Goal: Task Accomplishment & Management: Manage account settings

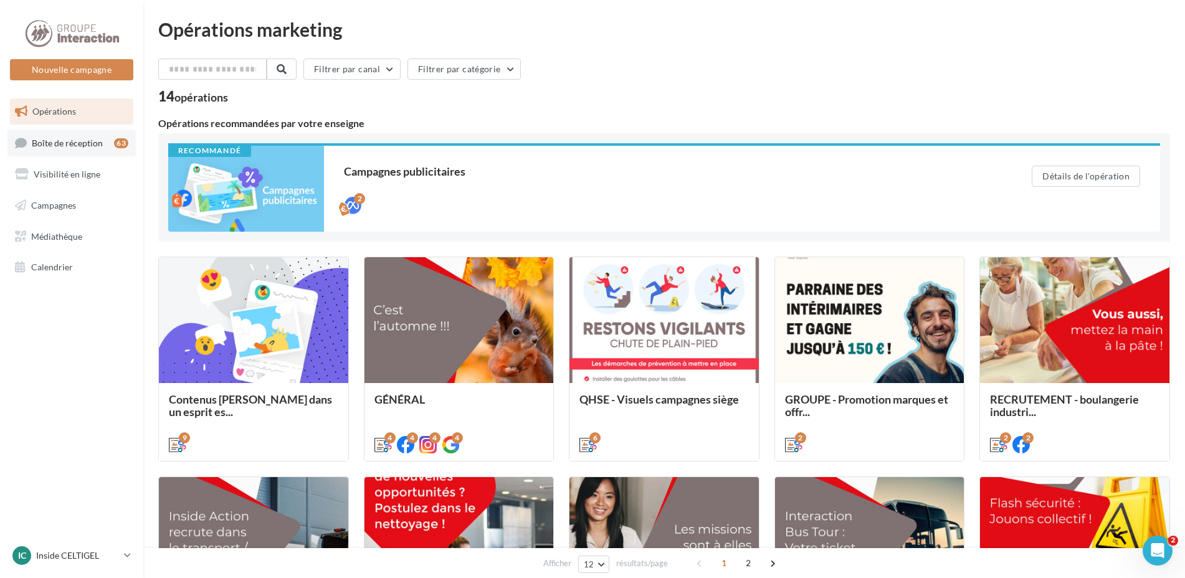
click at [78, 142] on span "Boîte de réception" at bounding box center [67, 142] width 71 height 11
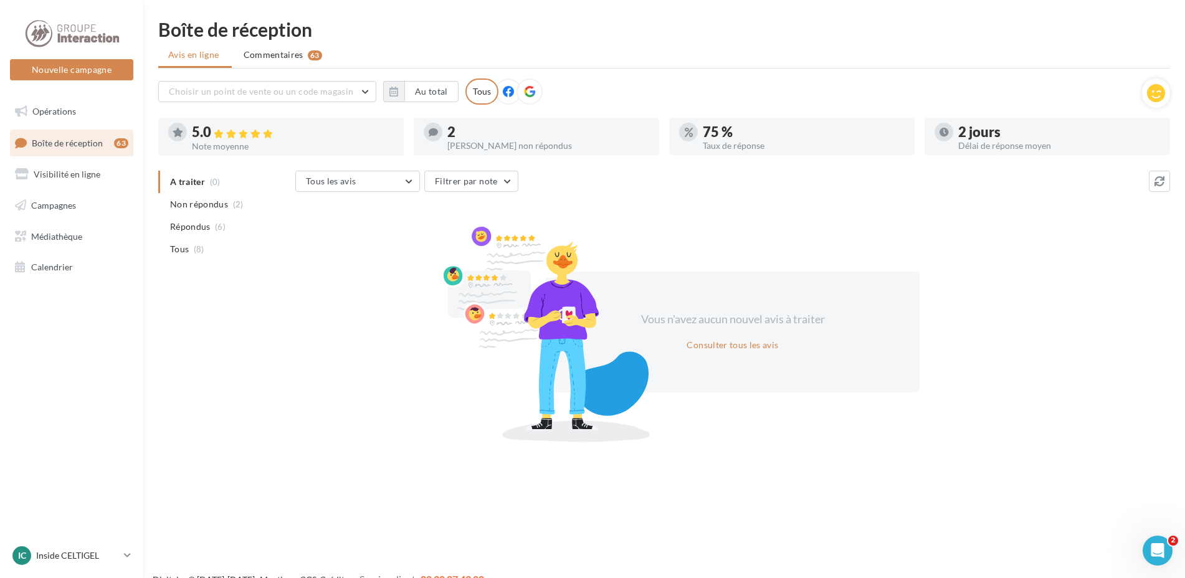
click at [484, 141] on div "Avis non répondus" at bounding box center [548, 145] width 202 height 9
click at [437, 129] on icon at bounding box center [433, 132] width 9 height 9
click at [211, 203] on span "Non répondus" at bounding box center [199, 204] width 58 height 12
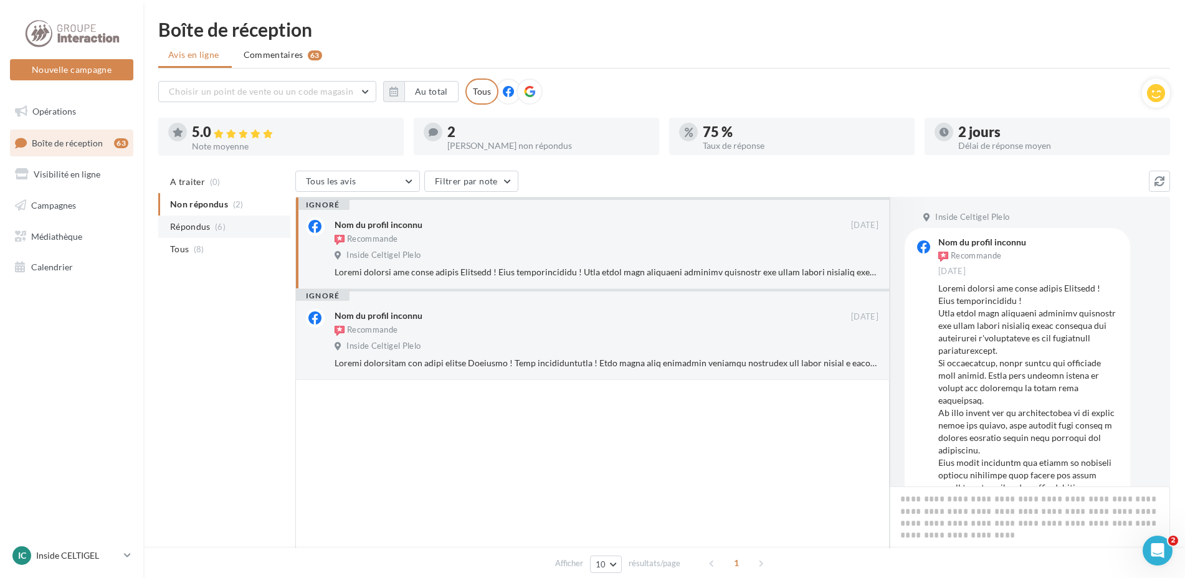
click at [183, 229] on span "Répondus" at bounding box center [190, 227] width 40 height 12
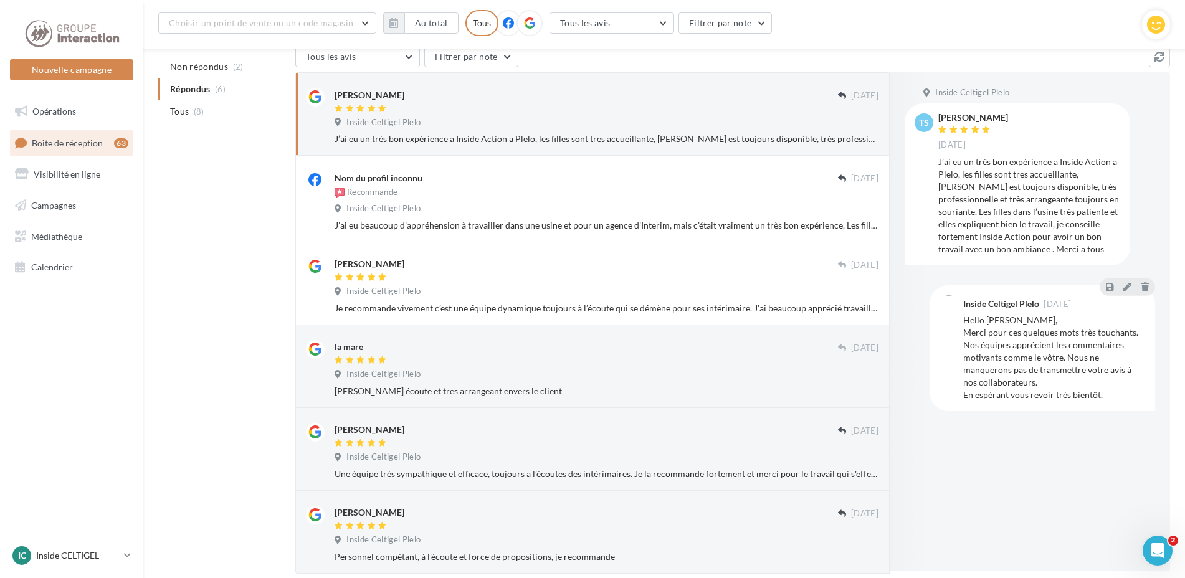
scroll to position [197, 0]
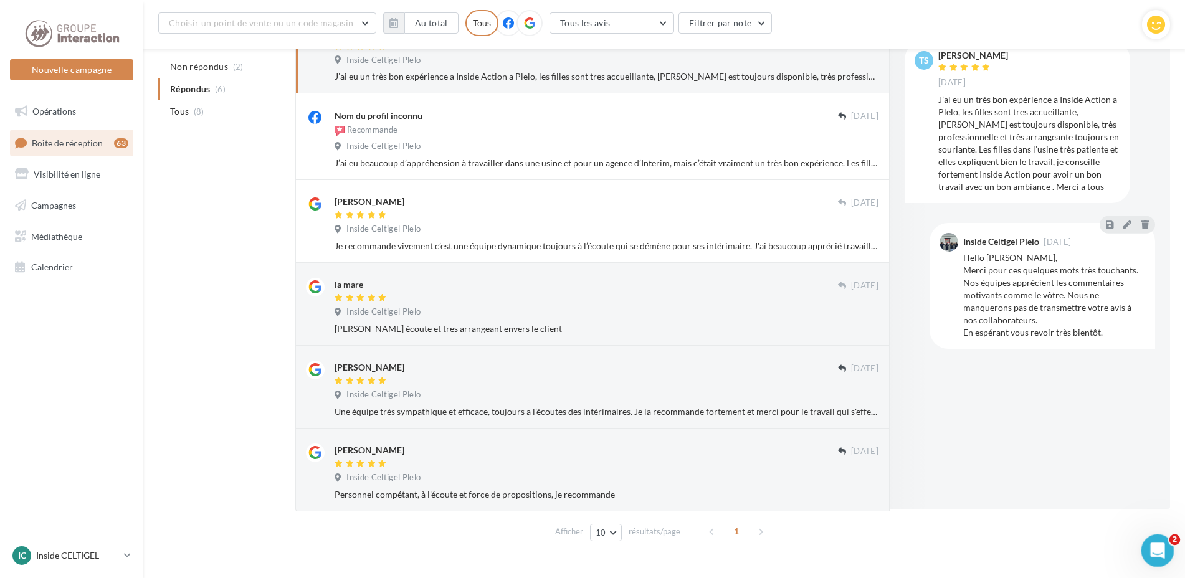
click at [1157, 556] on icon "Ouvrir le Messenger Intercom" at bounding box center [1155, 549] width 21 height 21
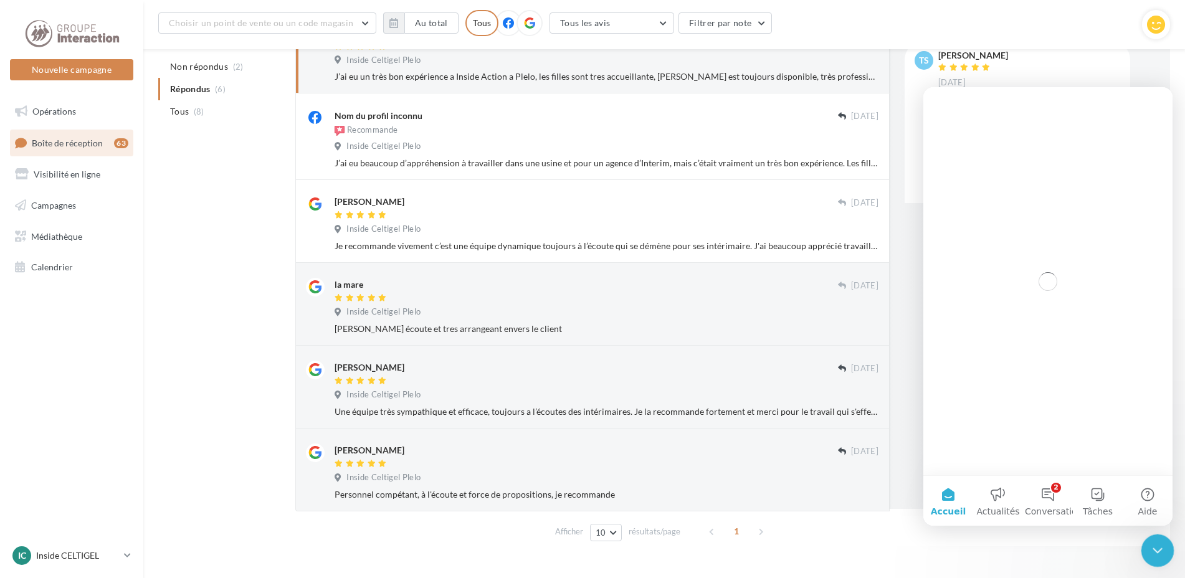
scroll to position [0, 0]
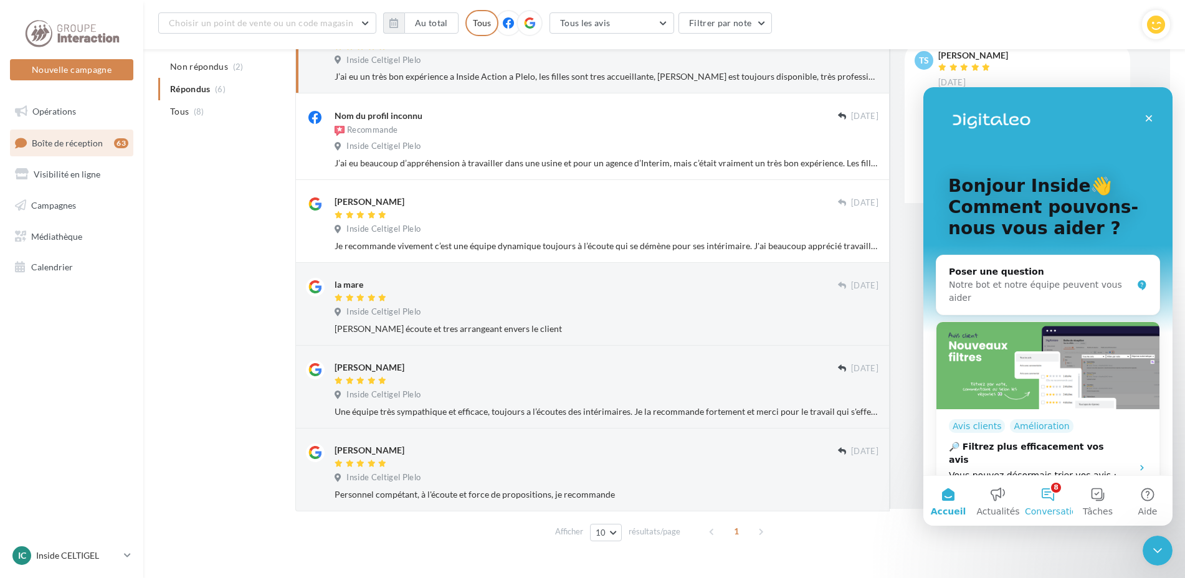
click at [1046, 494] on button "8 Conversations" at bounding box center [1048, 501] width 50 height 50
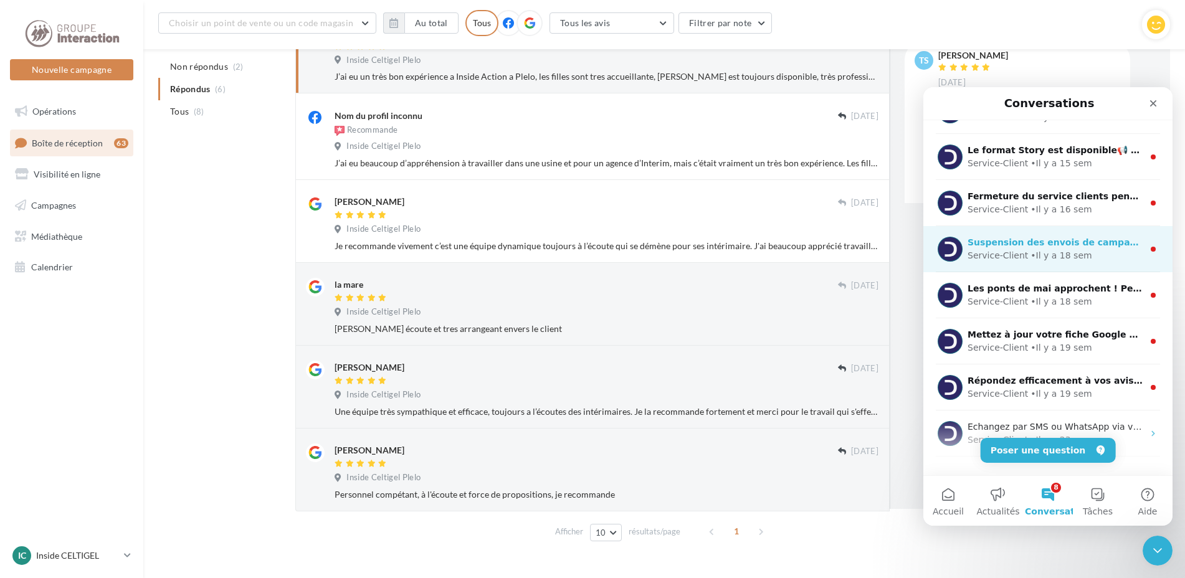
scroll to position [156, 0]
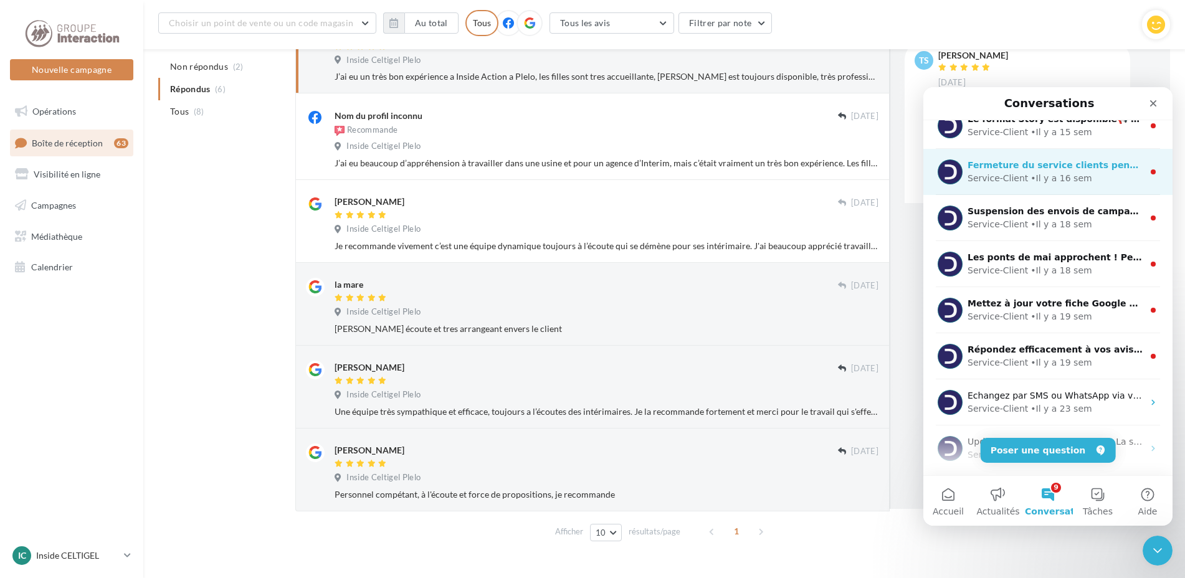
click at [1020, 173] on div "Service-Client • Il y a 16 sem" at bounding box center [1055, 178] width 176 height 13
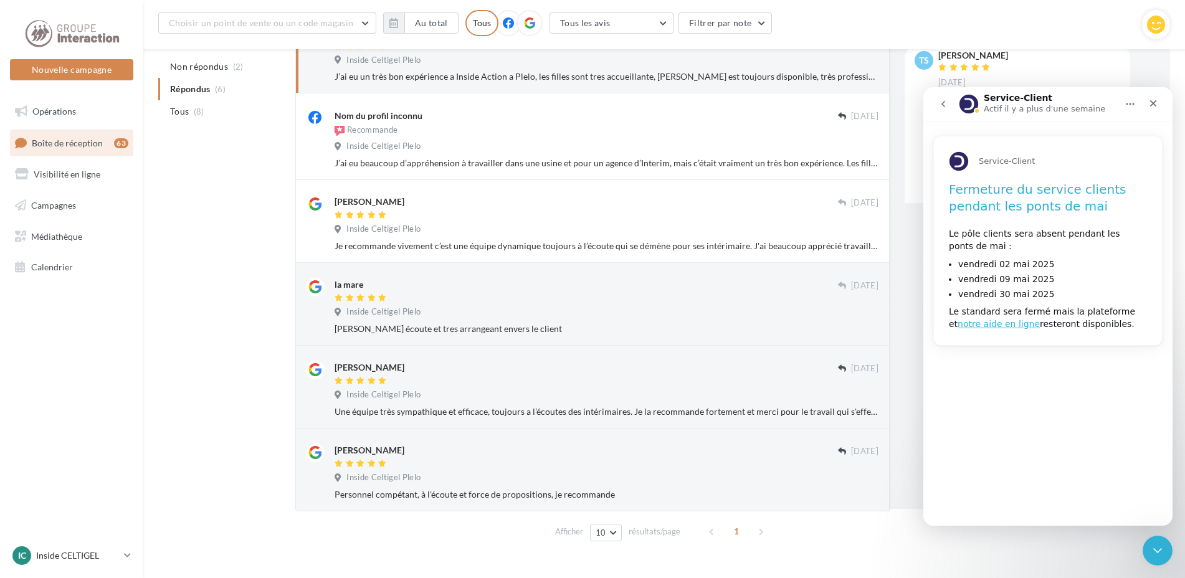
click at [946, 104] on icon "go back" at bounding box center [943, 104] width 10 height 10
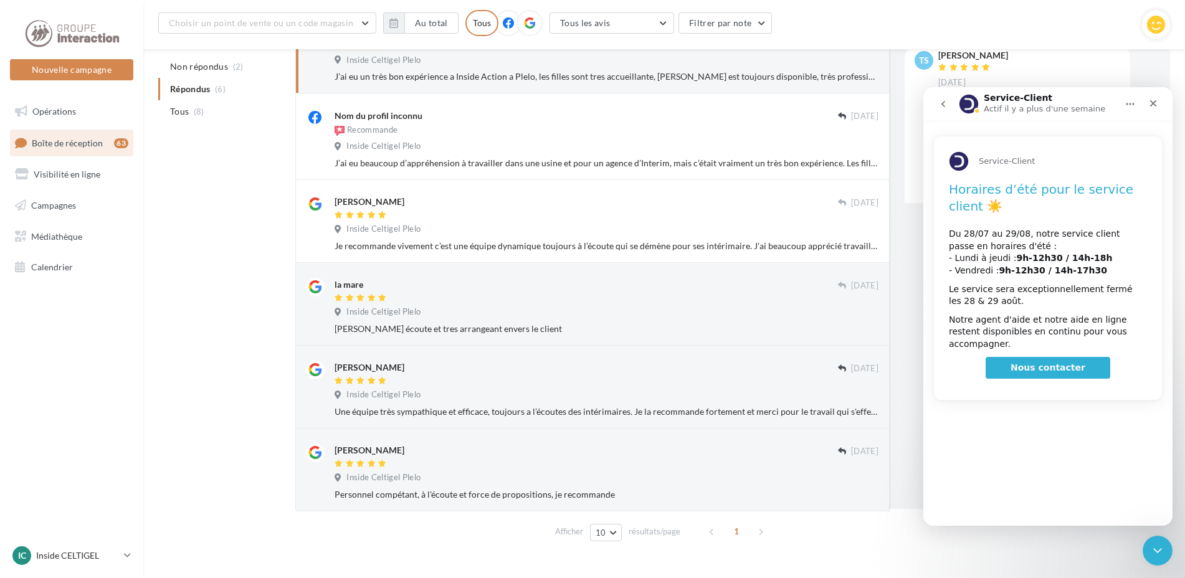
click at [937, 103] on button "go back" at bounding box center [943, 104] width 24 height 24
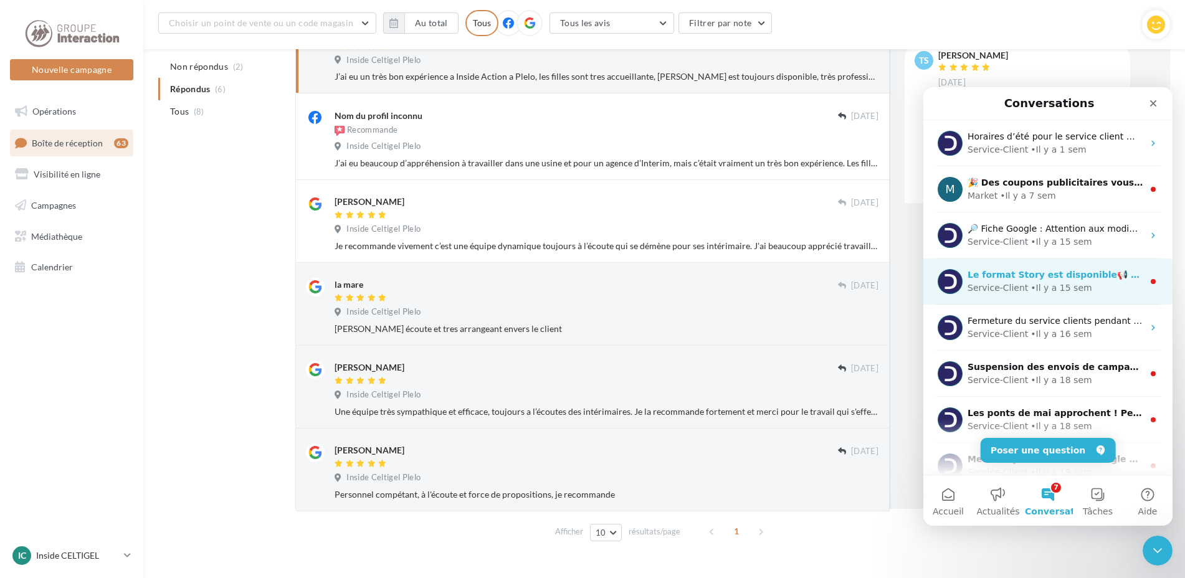
click at [996, 287] on div "Service-Client" at bounding box center [997, 288] width 60 height 13
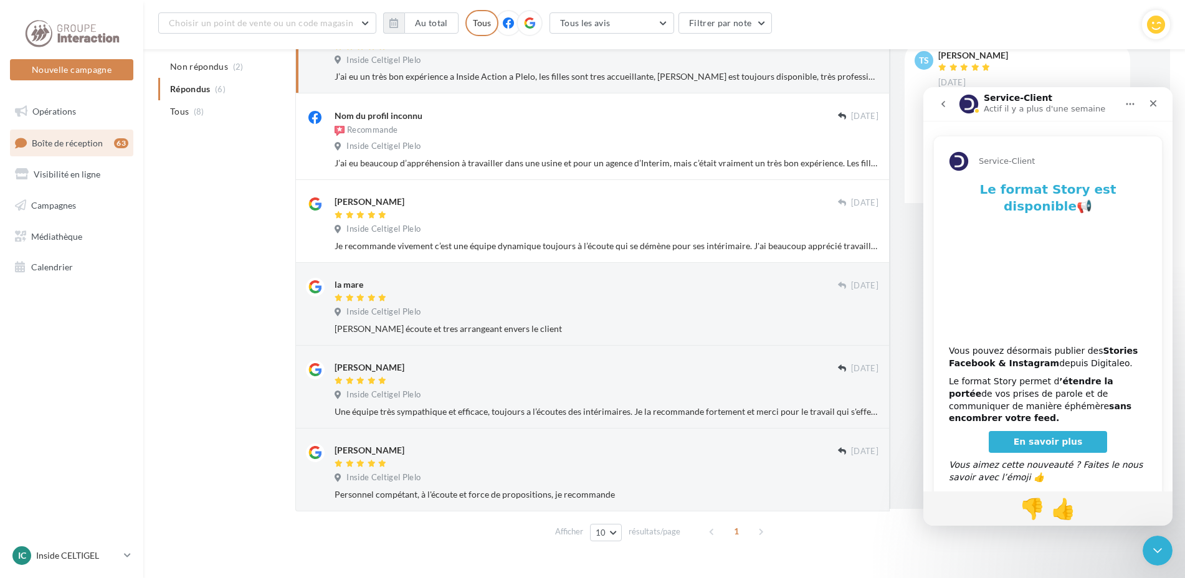
scroll to position [1, 0]
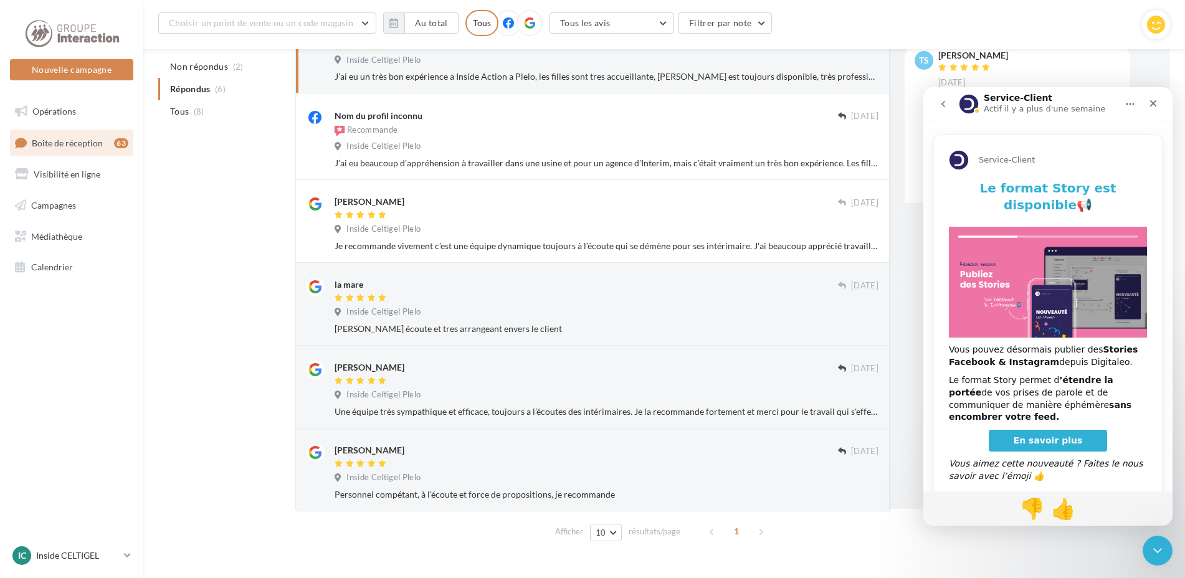
click at [941, 107] on icon "go back" at bounding box center [943, 104] width 10 height 10
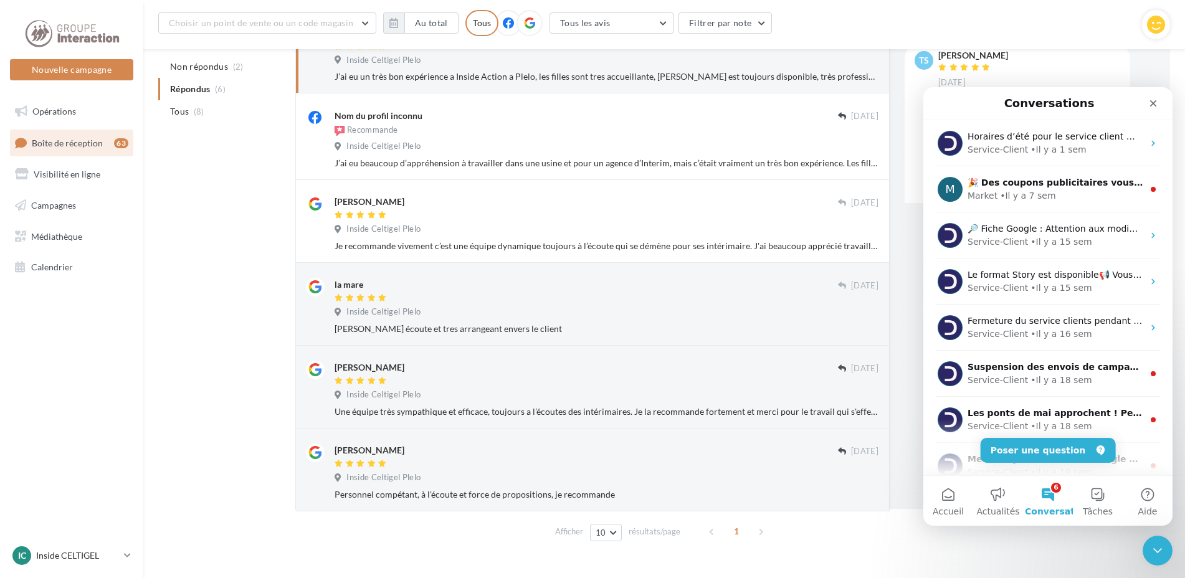
scroll to position [0, 0]
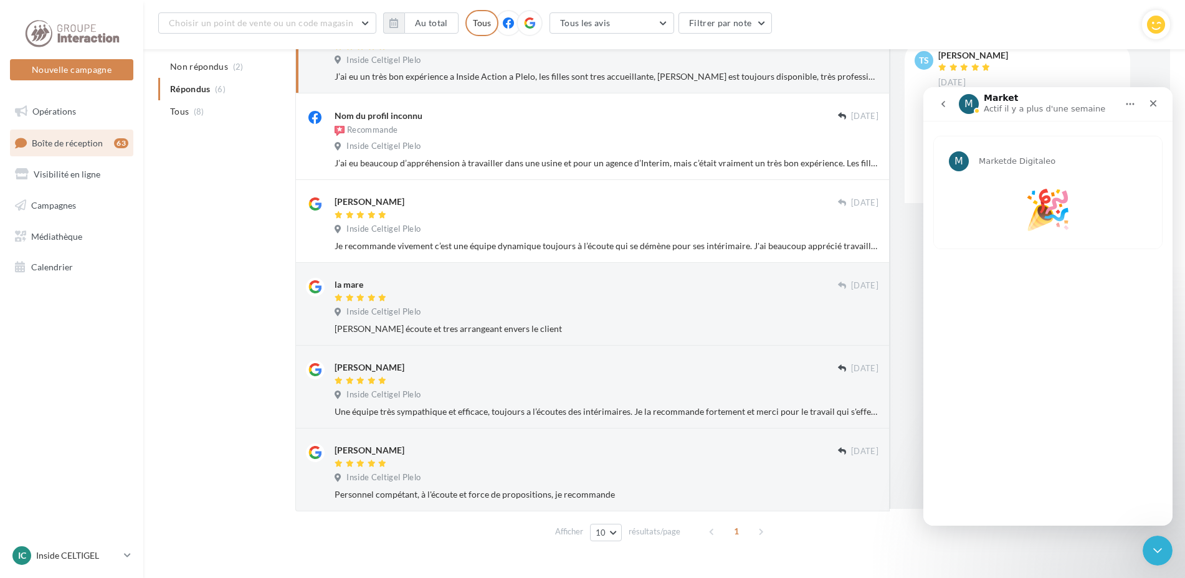
click at [942, 96] on button "go back" at bounding box center [943, 104] width 24 height 24
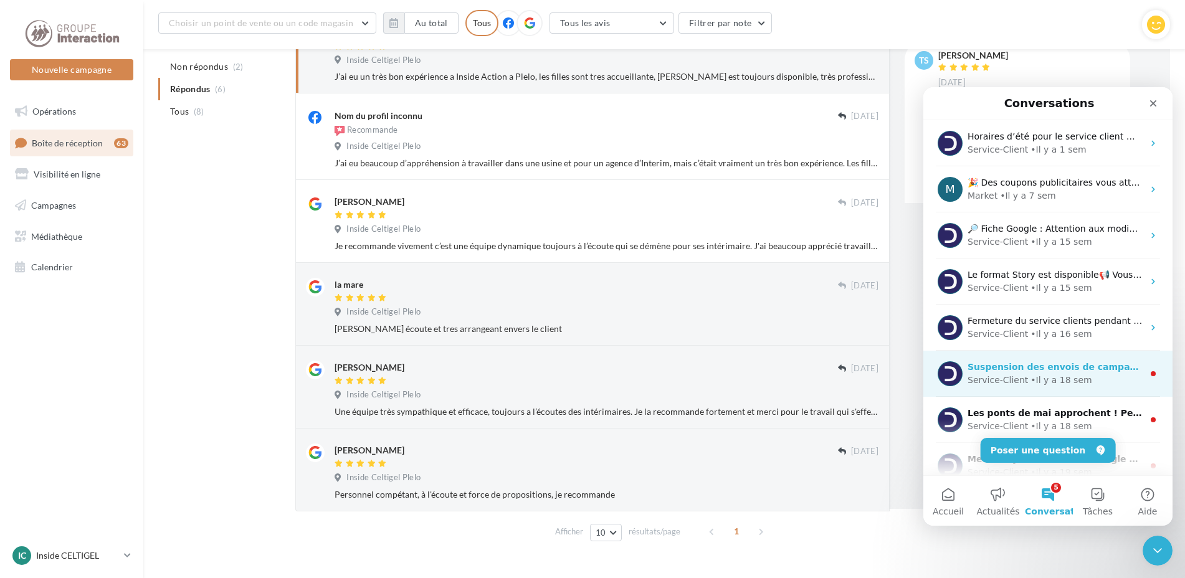
click at [1015, 378] on div "Service-Client" at bounding box center [997, 380] width 60 height 13
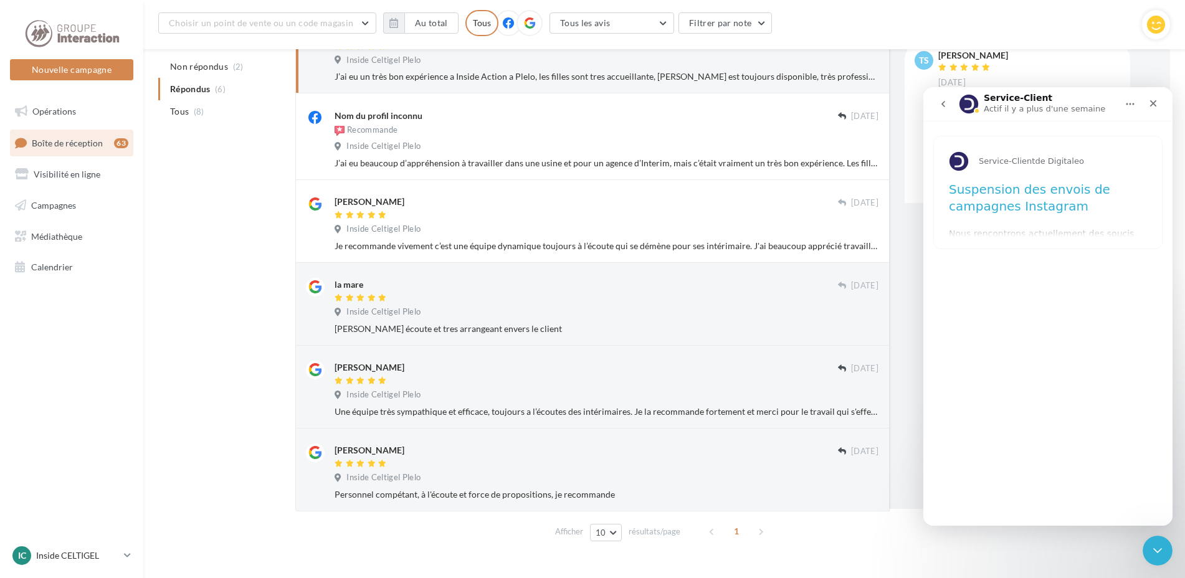
click at [943, 107] on icon "go back" at bounding box center [943, 104] width 10 height 10
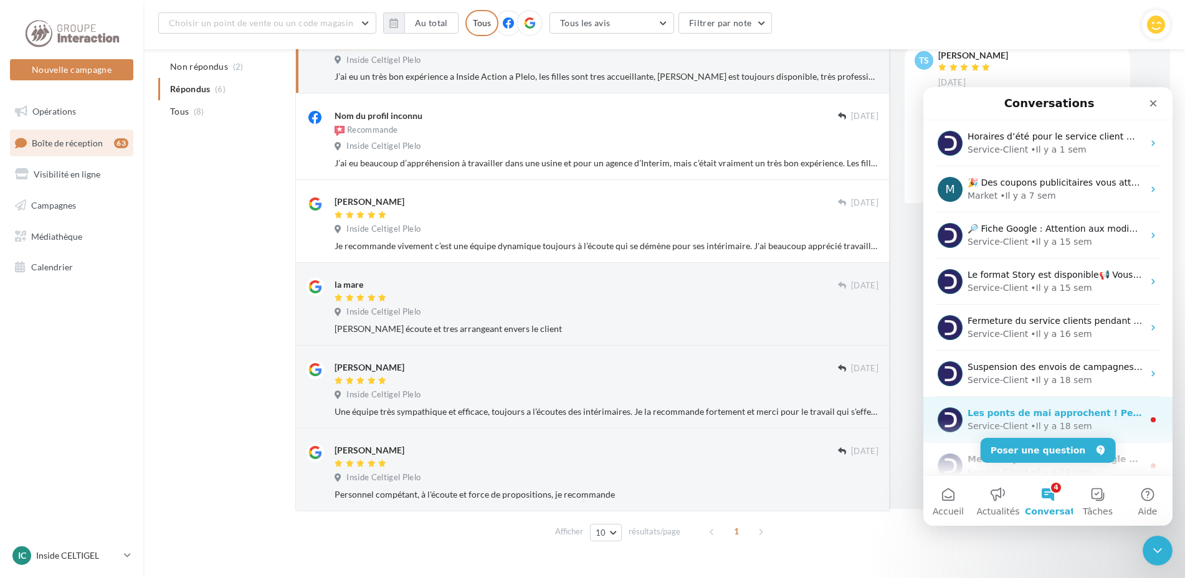
scroll to position [187, 0]
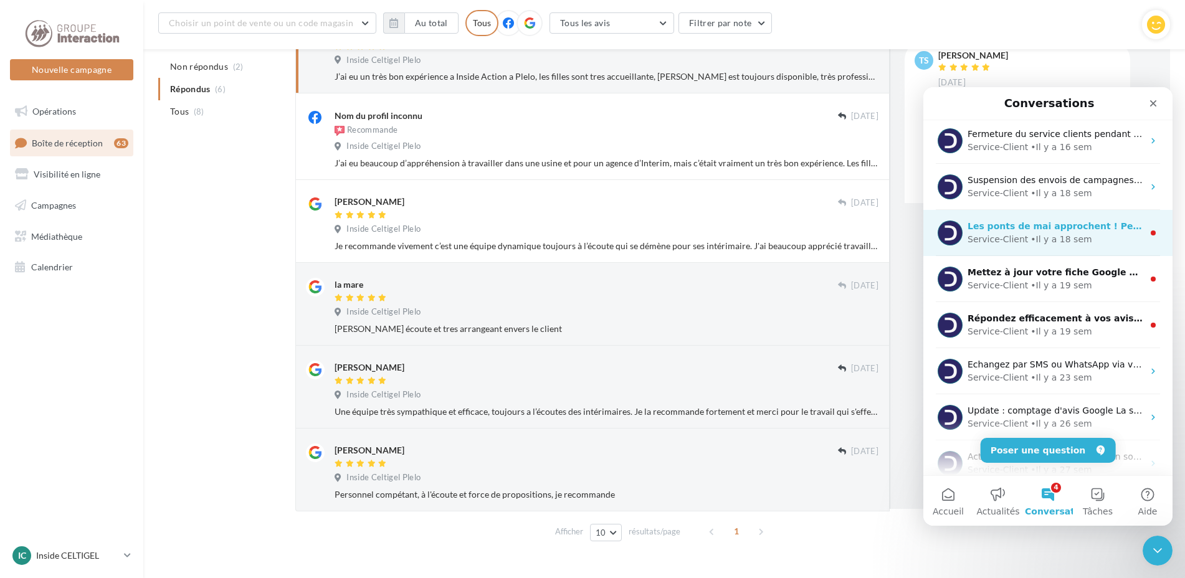
click at [1018, 239] on div "Service-Client" at bounding box center [997, 239] width 60 height 13
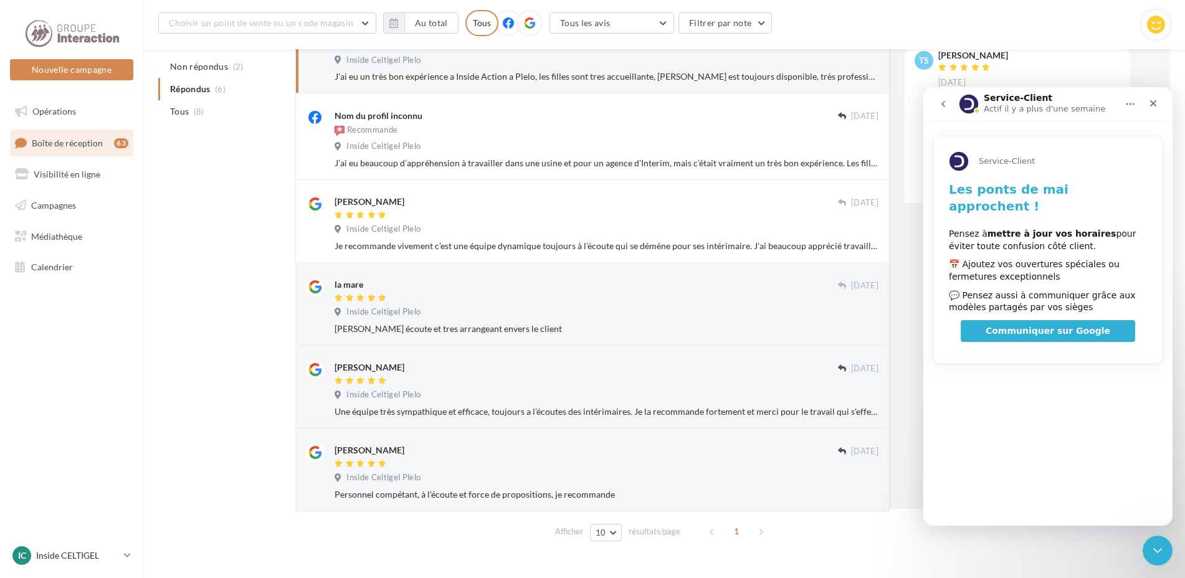
click at [945, 102] on icon "go back" at bounding box center [943, 104] width 10 height 10
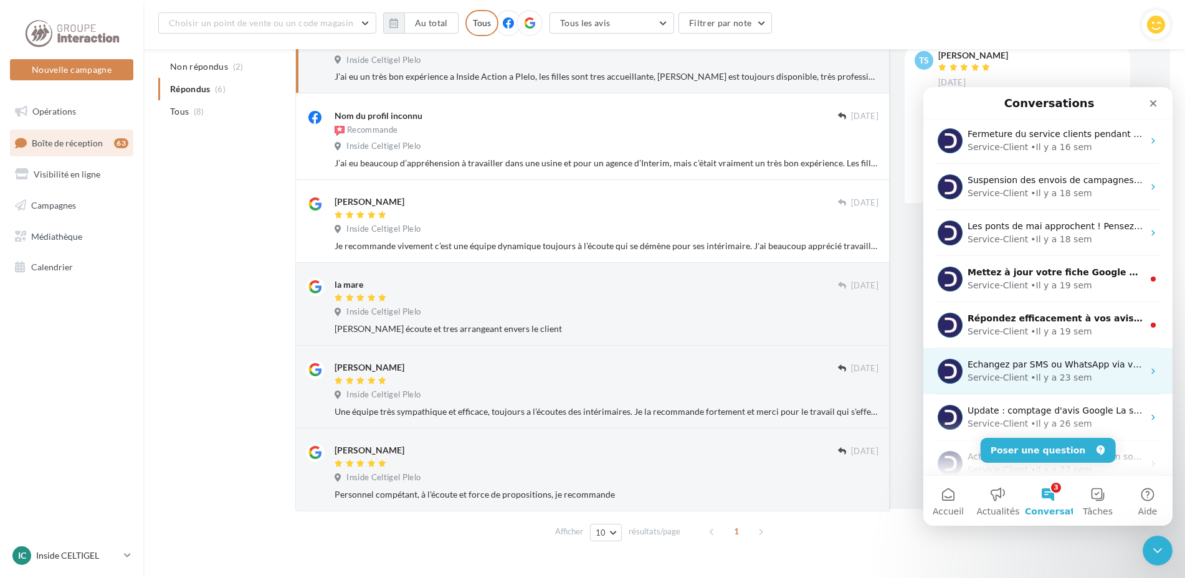
scroll to position [249, 0]
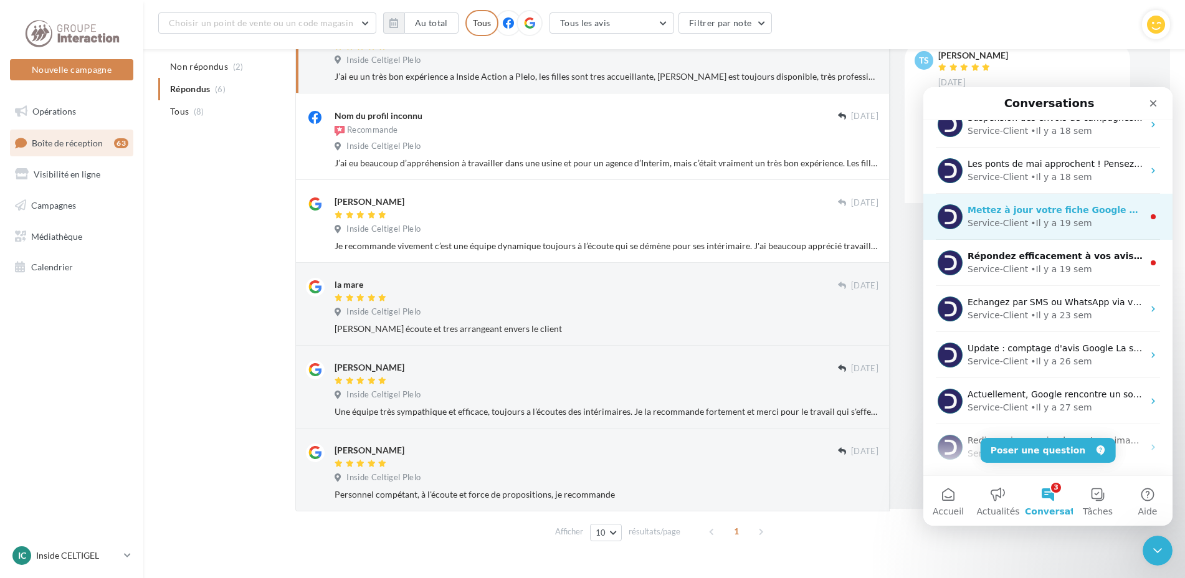
click at [1030, 226] on div "• Il y a 19 sem" at bounding box center [1060, 223] width 61 height 13
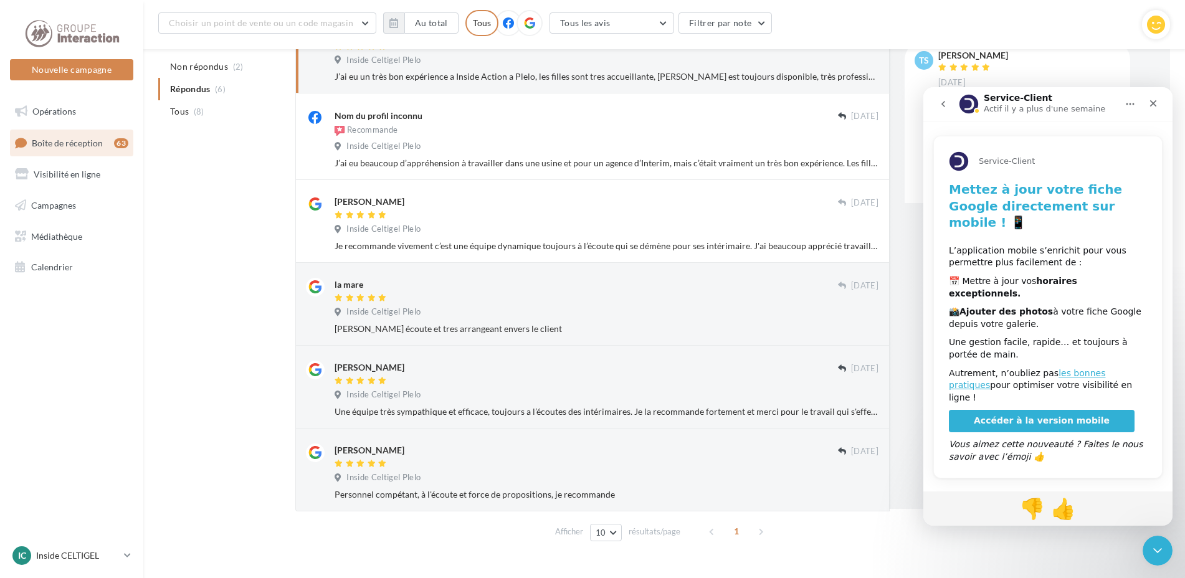
click at [942, 100] on icon "go back" at bounding box center [943, 104] width 10 height 10
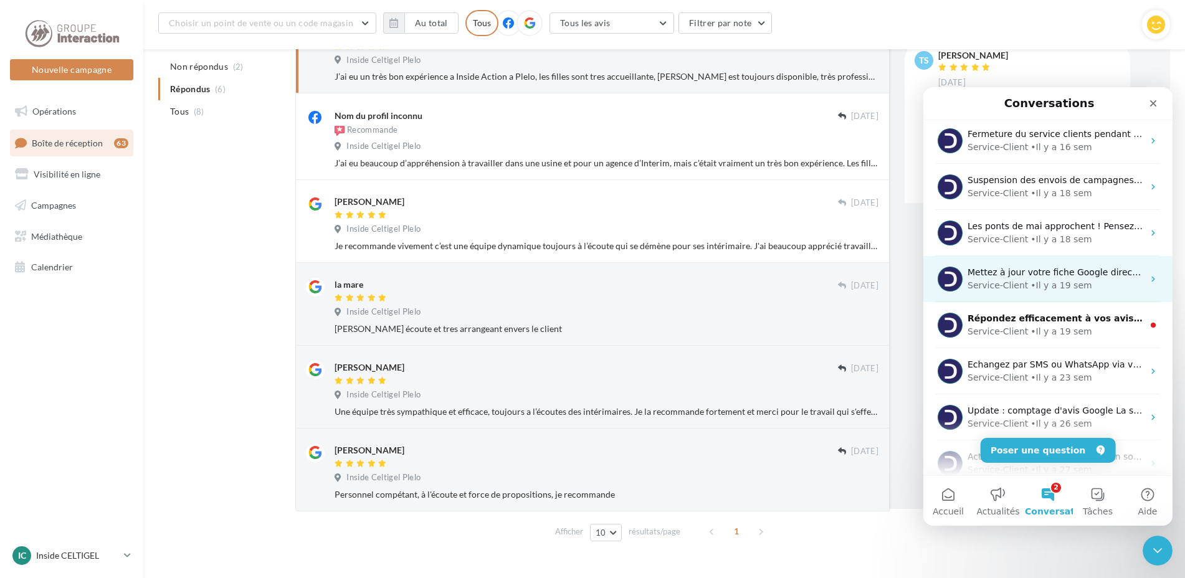
scroll to position [311, 0]
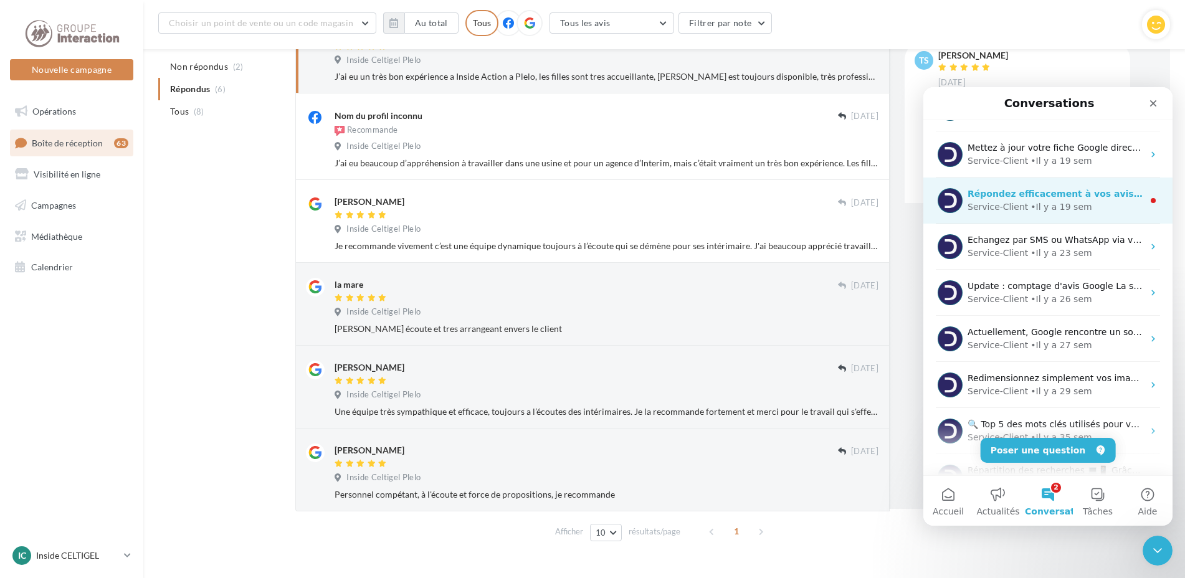
click at [1036, 205] on div "• Il y a 19 sem" at bounding box center [1060, 207] width 61 height 13
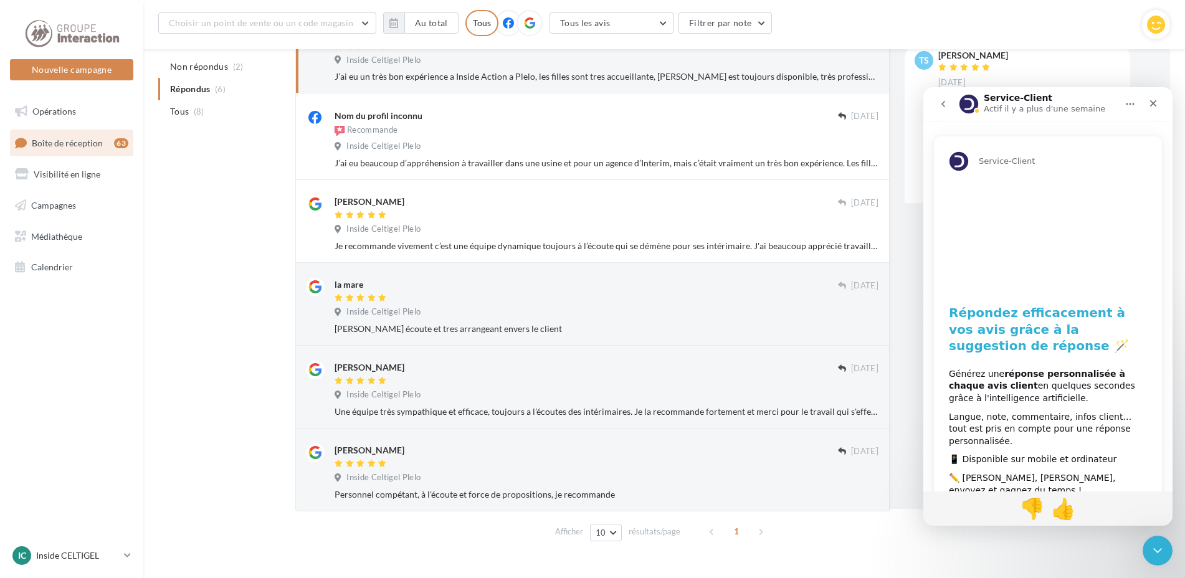
scroll to position [77, 0]
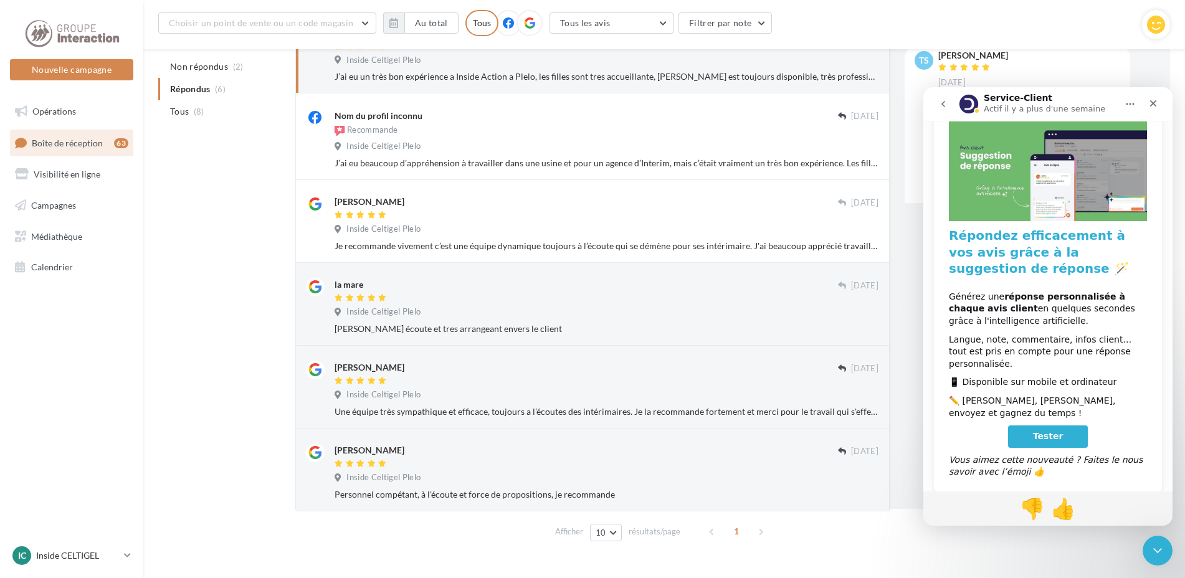
click at [943, 105] on icon "go back" at bounding box center [943, 104] width 4 height 6
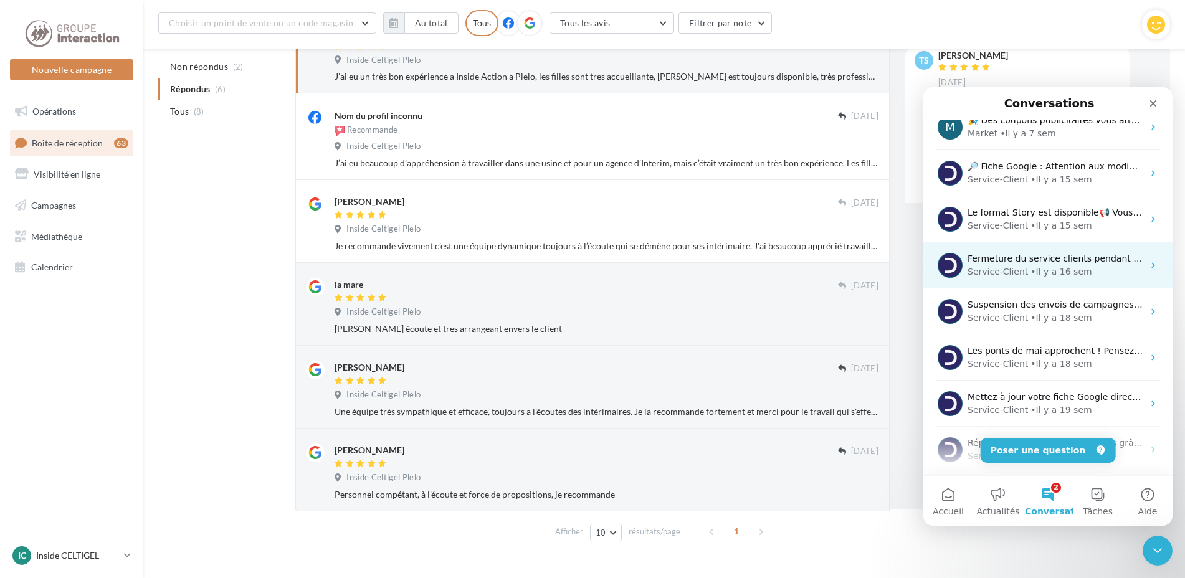
scroll to position [0, 0]
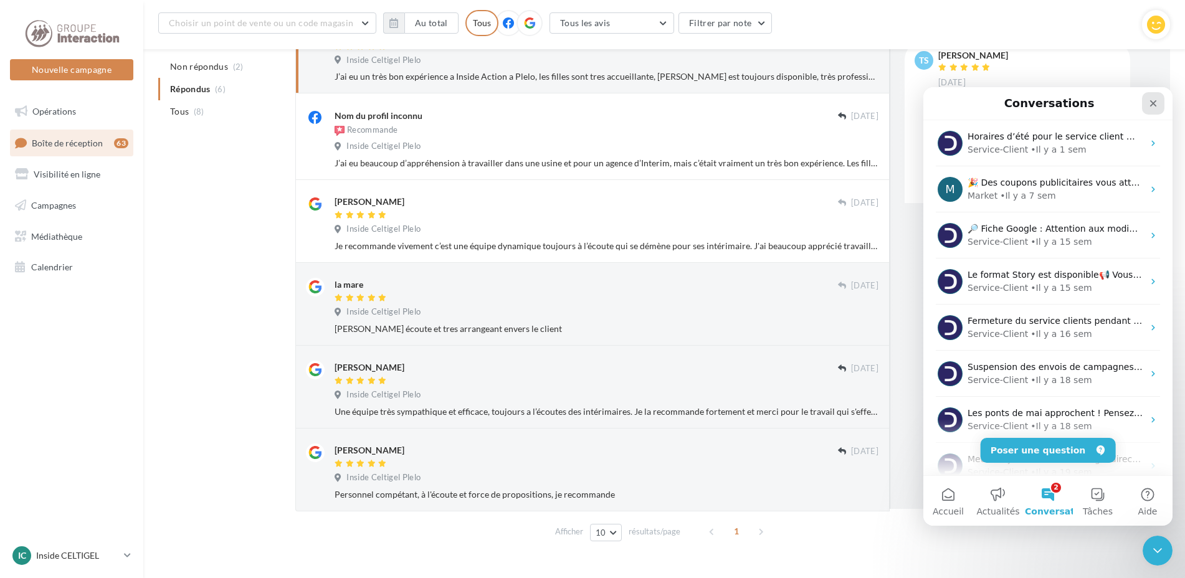
click at [1154, 102] on icon "Fermer" at bounding box center [1153, 103] width 10 height 10
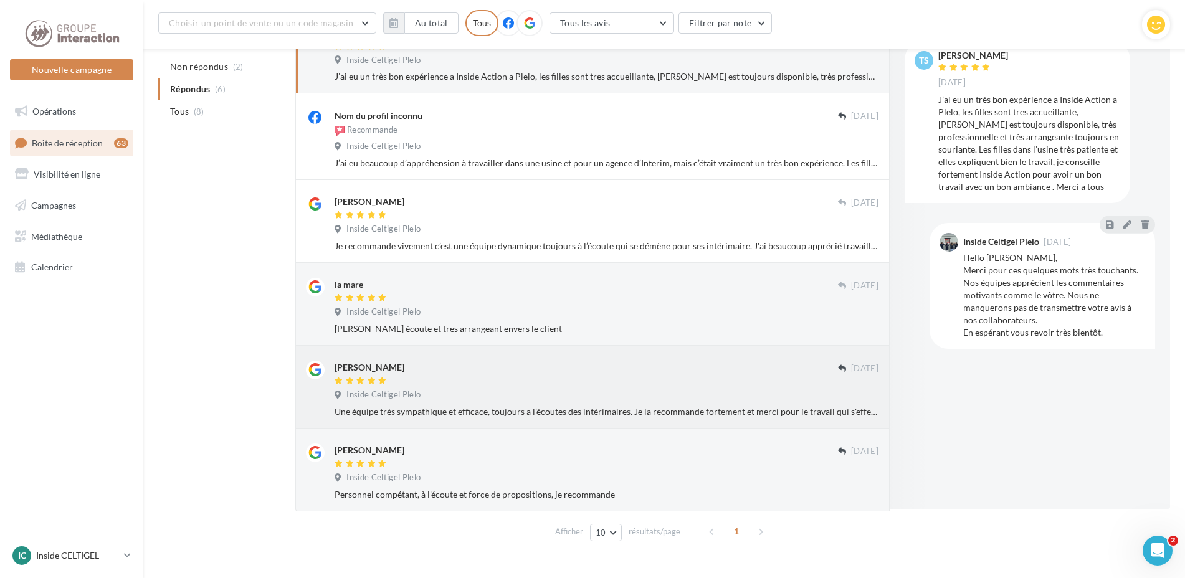
click at [531, 415] on div "Une équipe très sympathique et efficace, toujours a l’écoutes des intérimaires.…" at bounding box center [606, 412] width 544 height 12
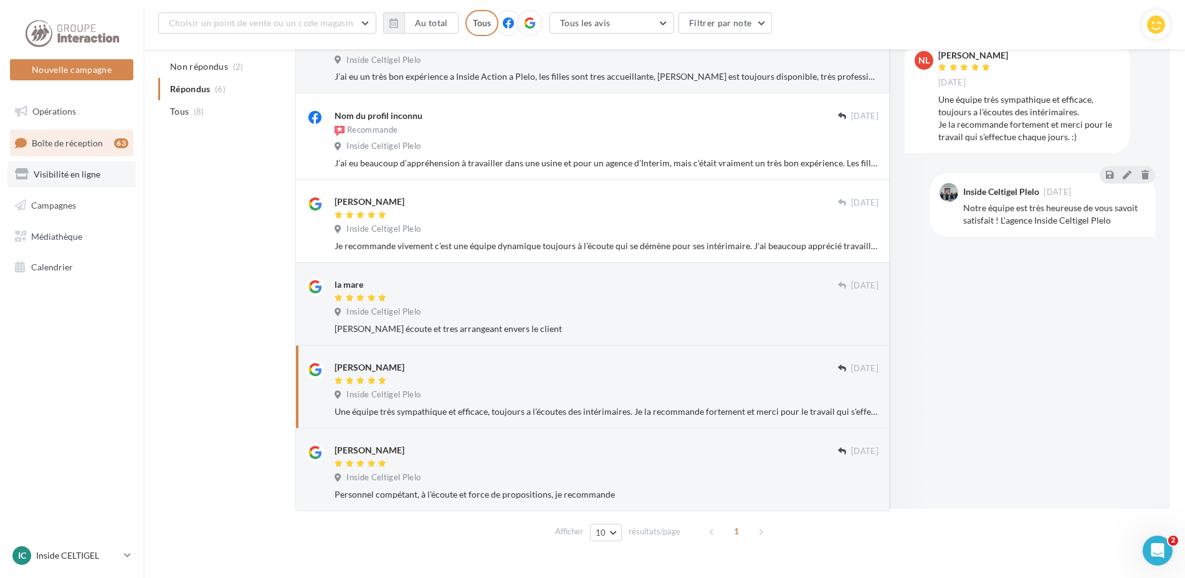
click at [90, 175] on span "Visibilité en ligne" at bounding box center [67, 174] width 67 height 11
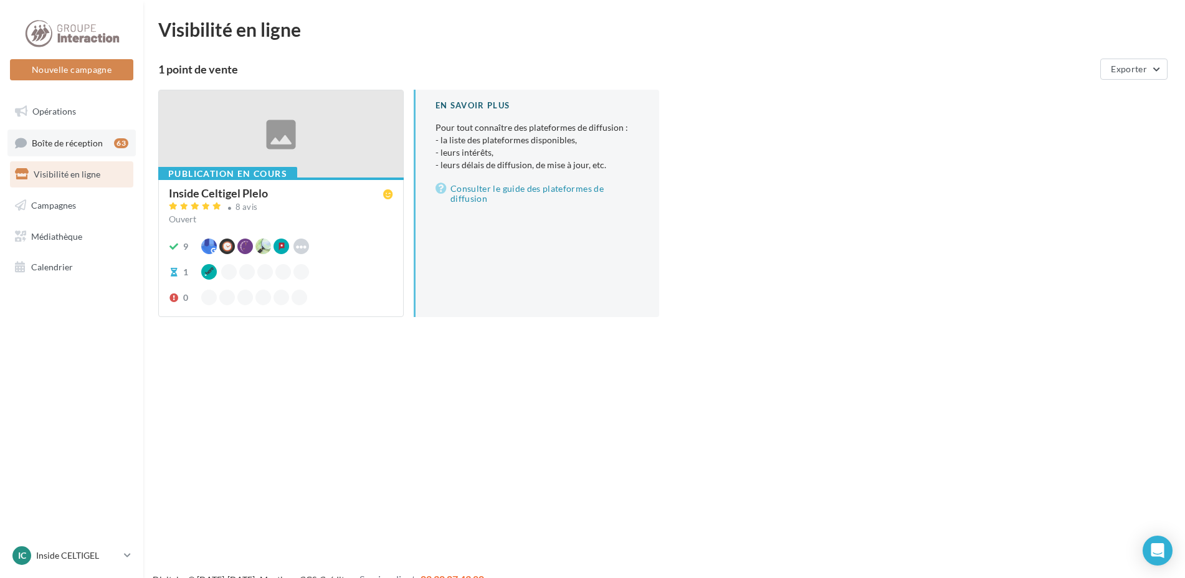
click at [90, 140] on span "Boîte de réception" at bounding box center [67, 142] width 71 height 11
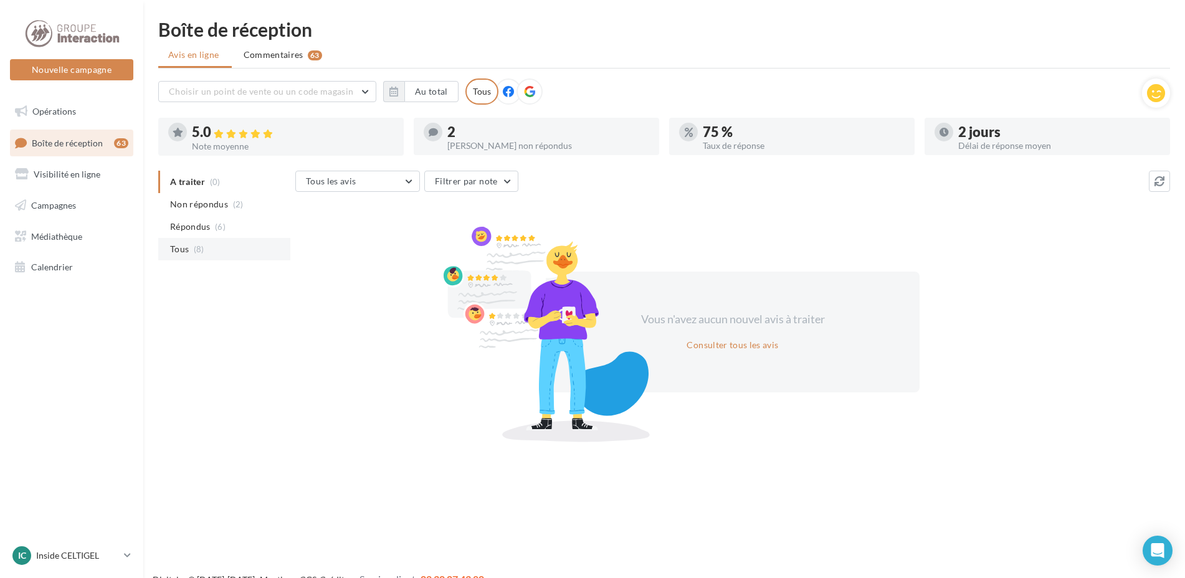
click at [189, 251] on li "Tous (8)" at bounding box center [224, 249] width 132 height 22
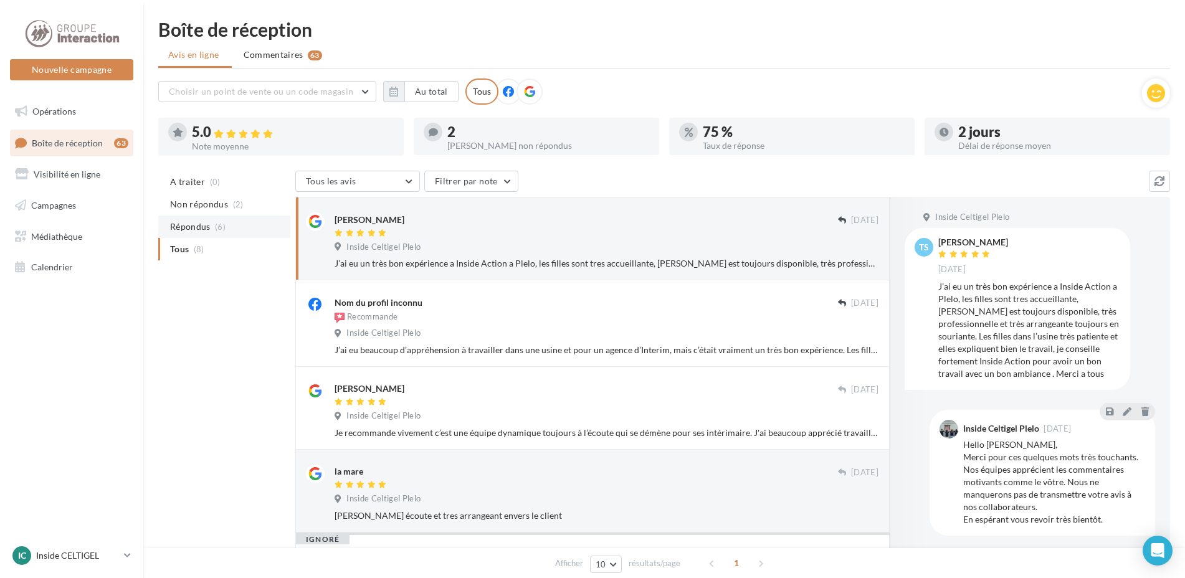
click at [187, 227] on span "Répondus" at bounding box center [190, 227] width 40 height 12
click at [189, 207] on span "Non répondus" at bounding box center [199, 204] width 58 height 12
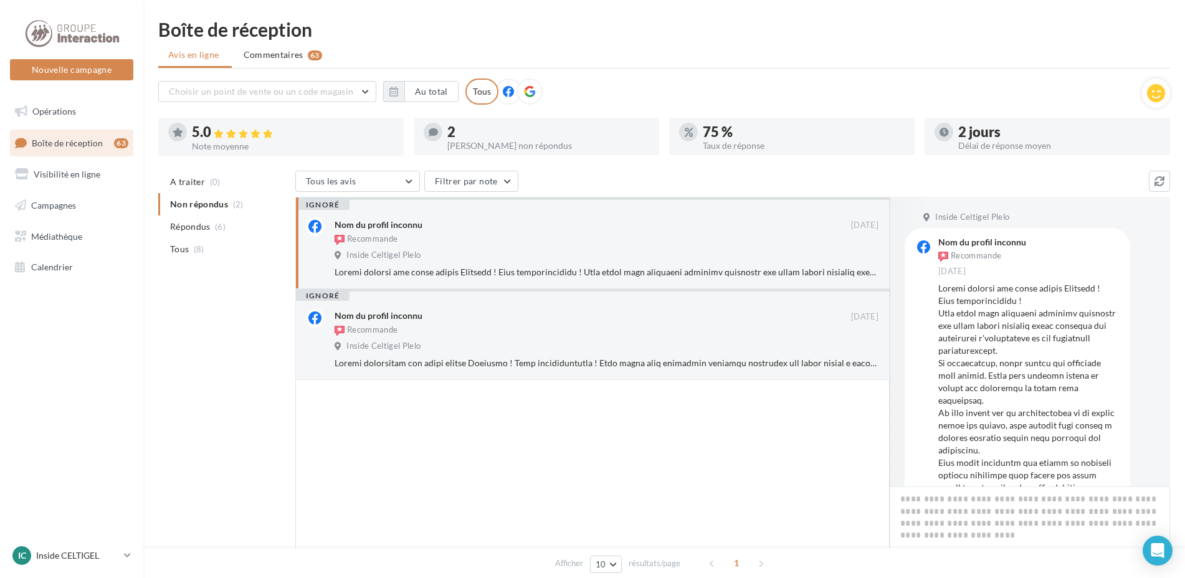
click at [701, 273] on div at bounding box center [606, 272] width 544 height 12
click at [705, 352] on div "Inside Celtigel Plelo" at bounding box center [606, 348] width 544 height 14
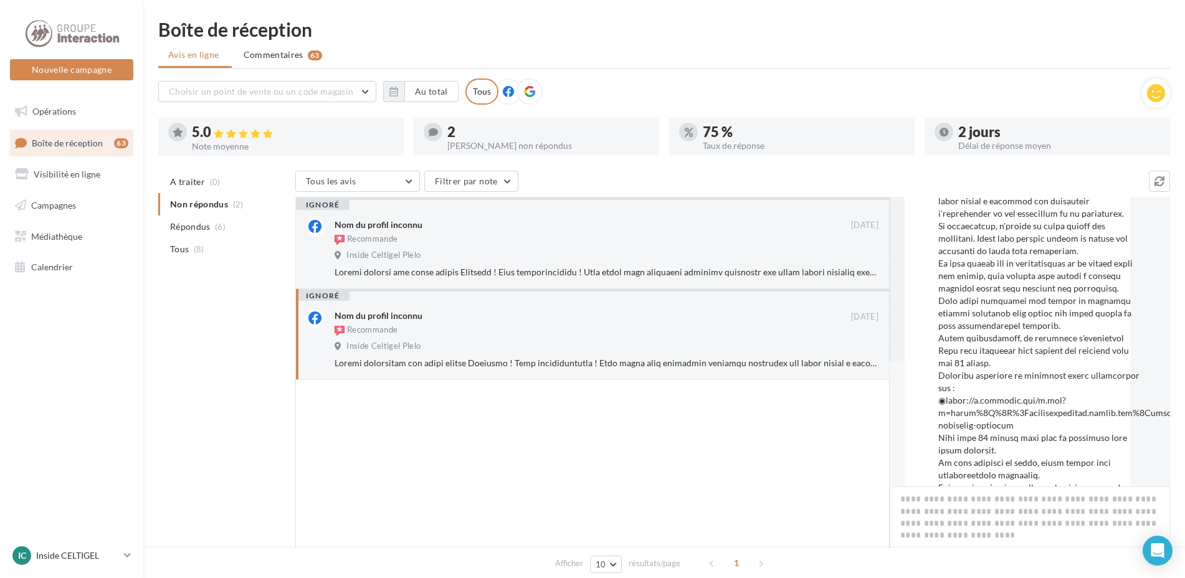
scroll to position [169, 0]
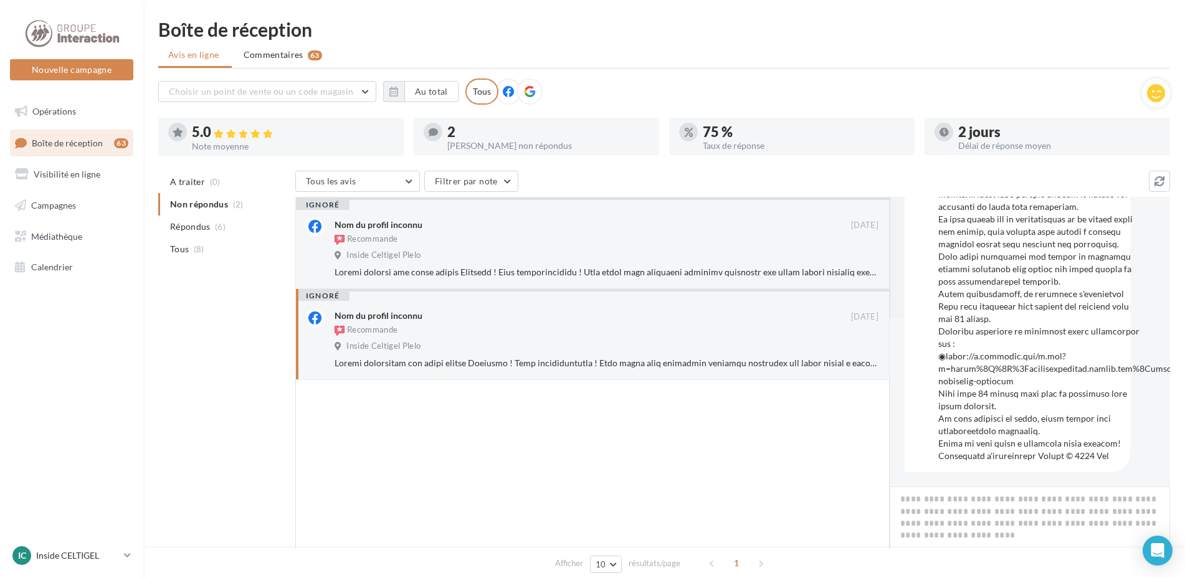
click at [58, 149] on link "Boîte de réception 63" at bounding box center [71, 143] width 128 height 27
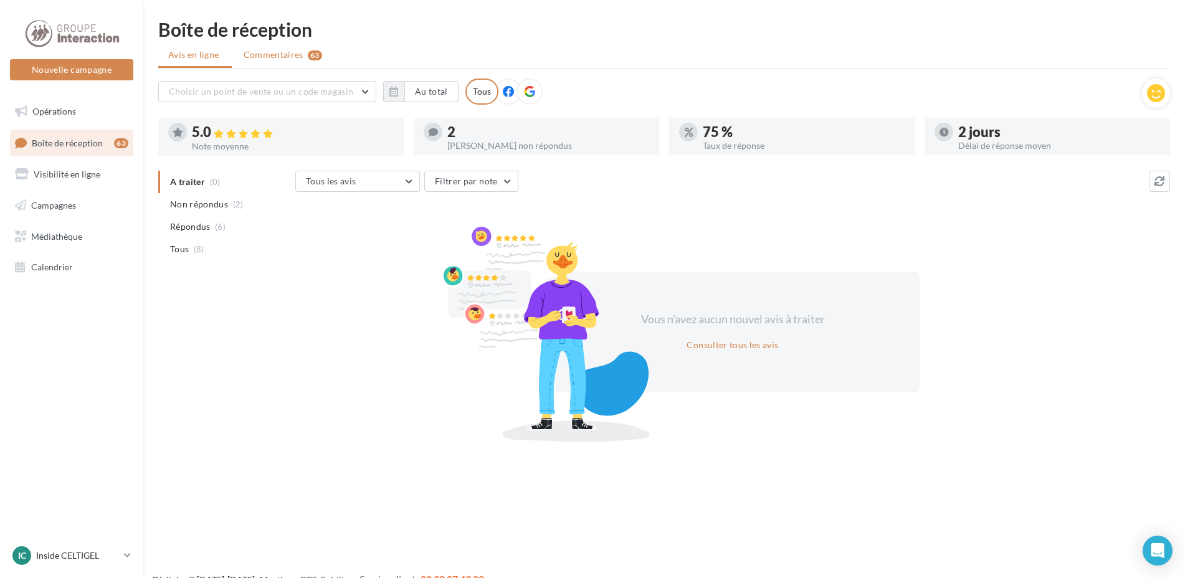
click at [278, 54] on span "Commentaires" at bounding box center [274, 55] width 60 height 12
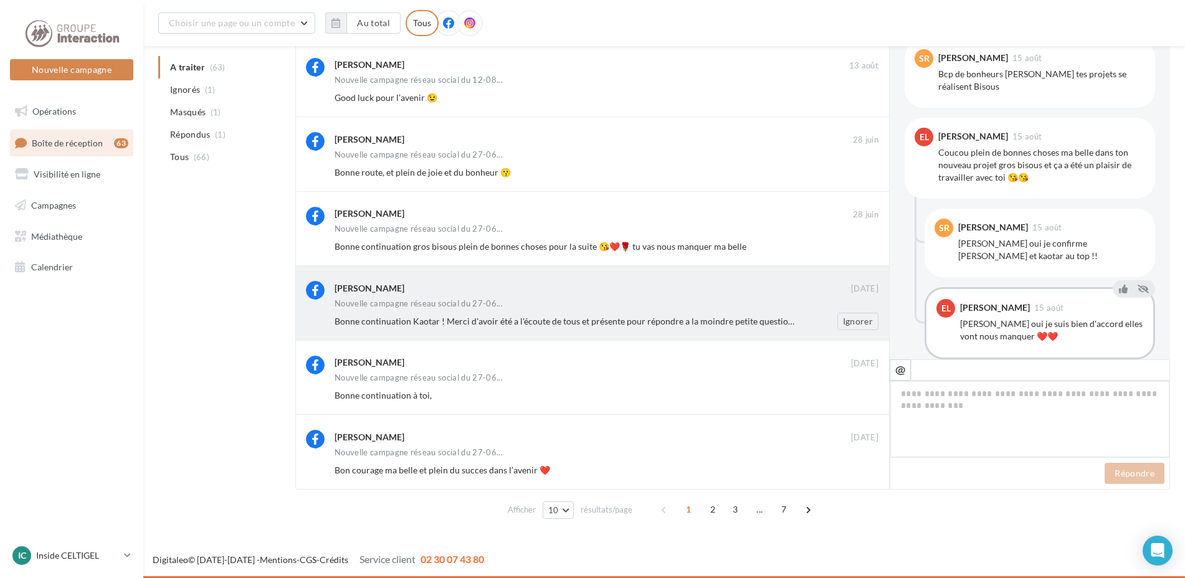
scroll to position [615, 0]
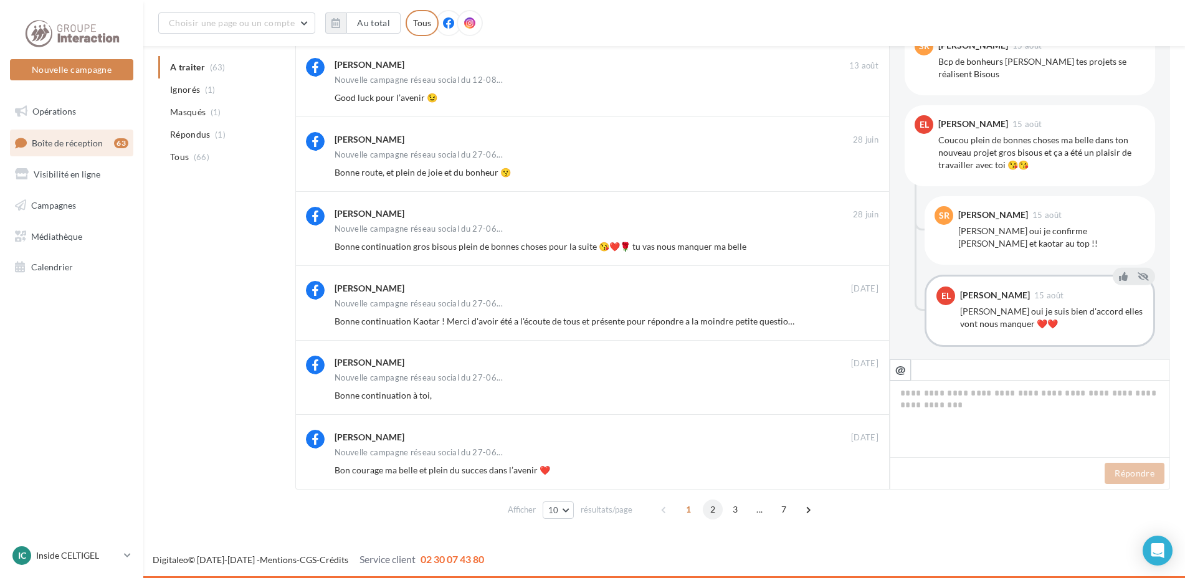
click at [712, 506] on span "2" at bounding box center [713, 510] width 20 height 20
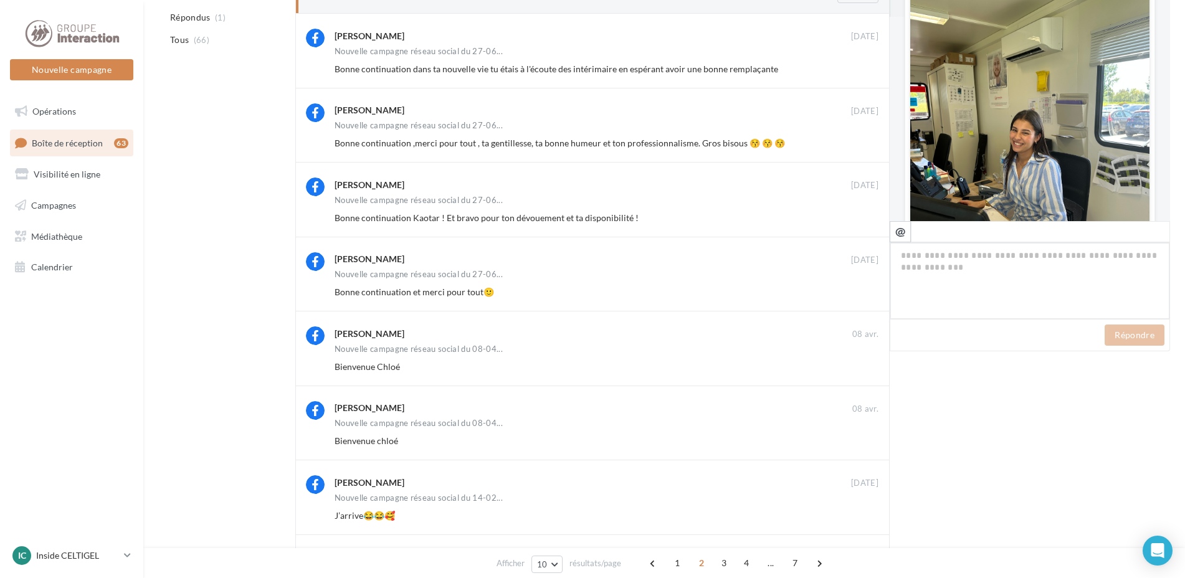
scroll to position [0, 0]
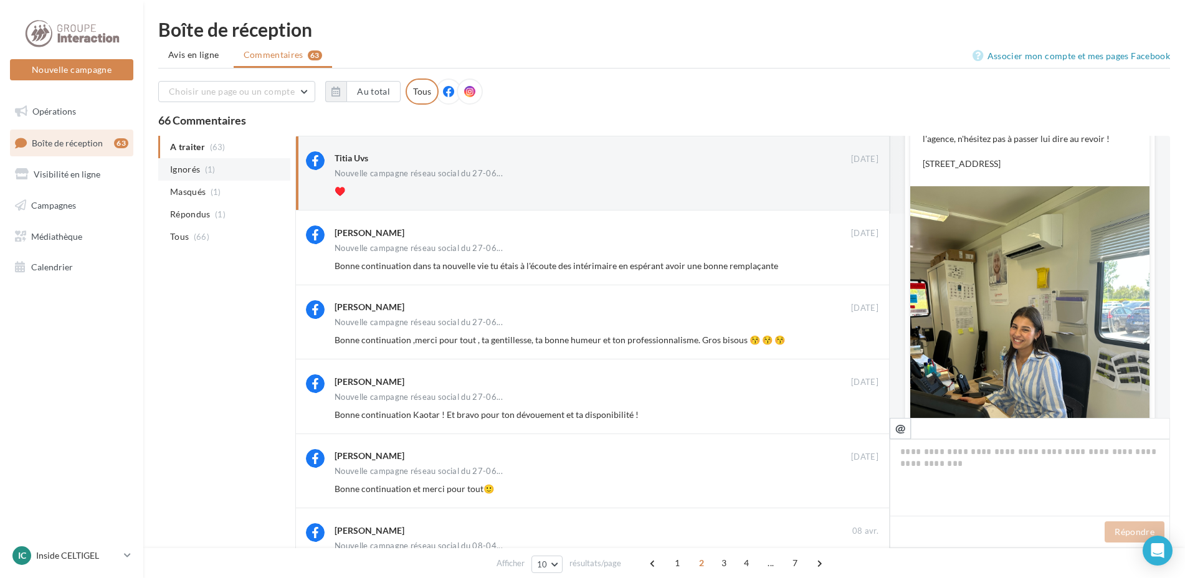
click at [187, 171] on span "Ignorés" at bounding box center [185, 169] width 30 height 12
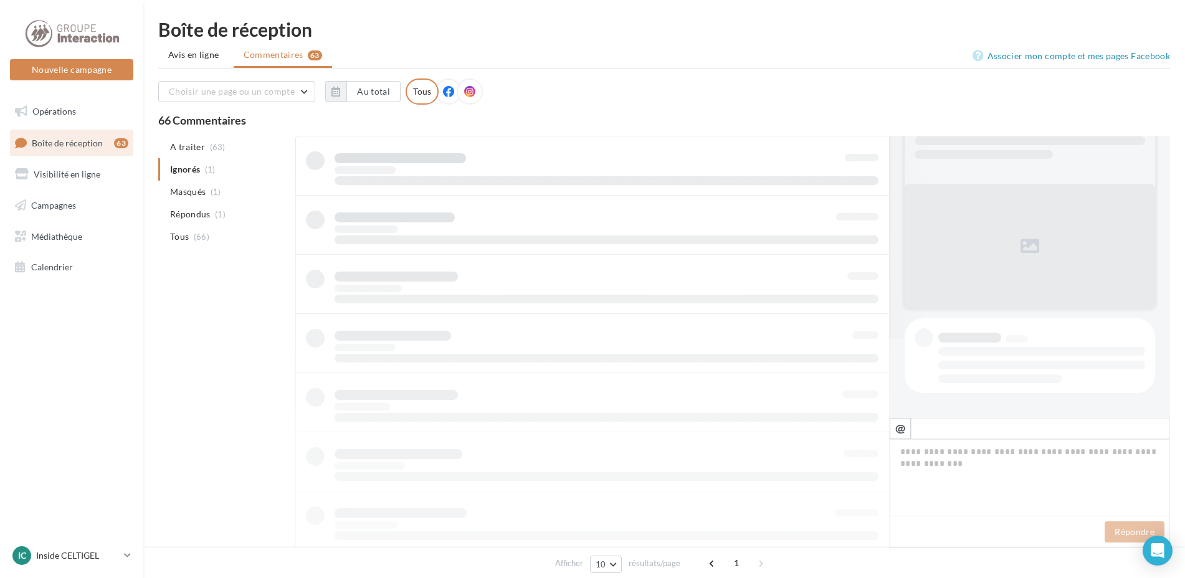
scroll to position [79, 0]
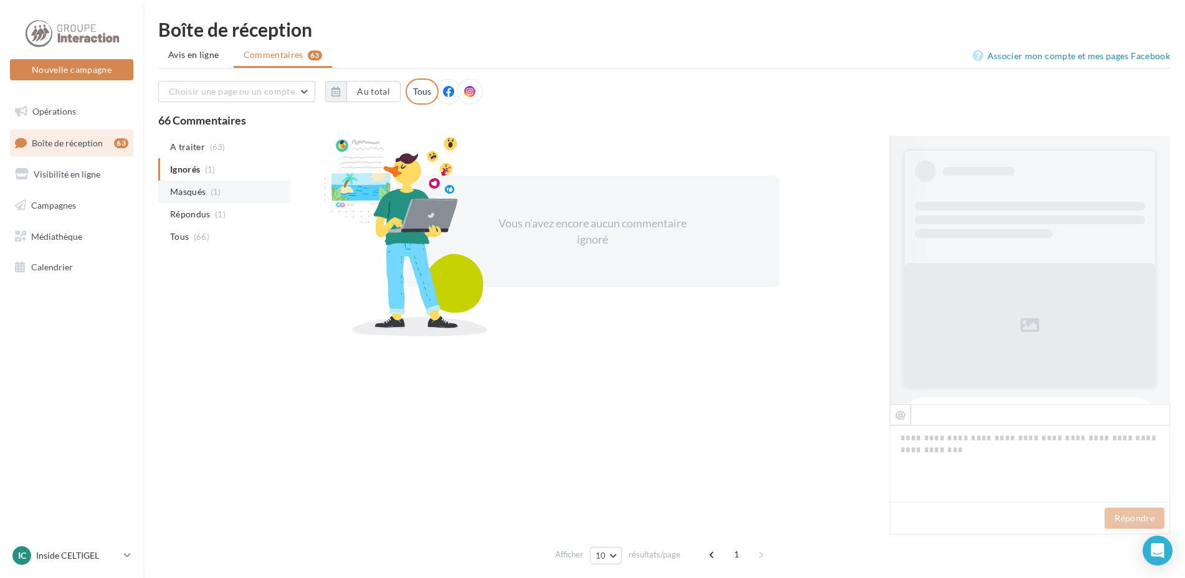
click at [191, 192] on span "Masqués" at bounding box center [188, 192] width 36 height 12
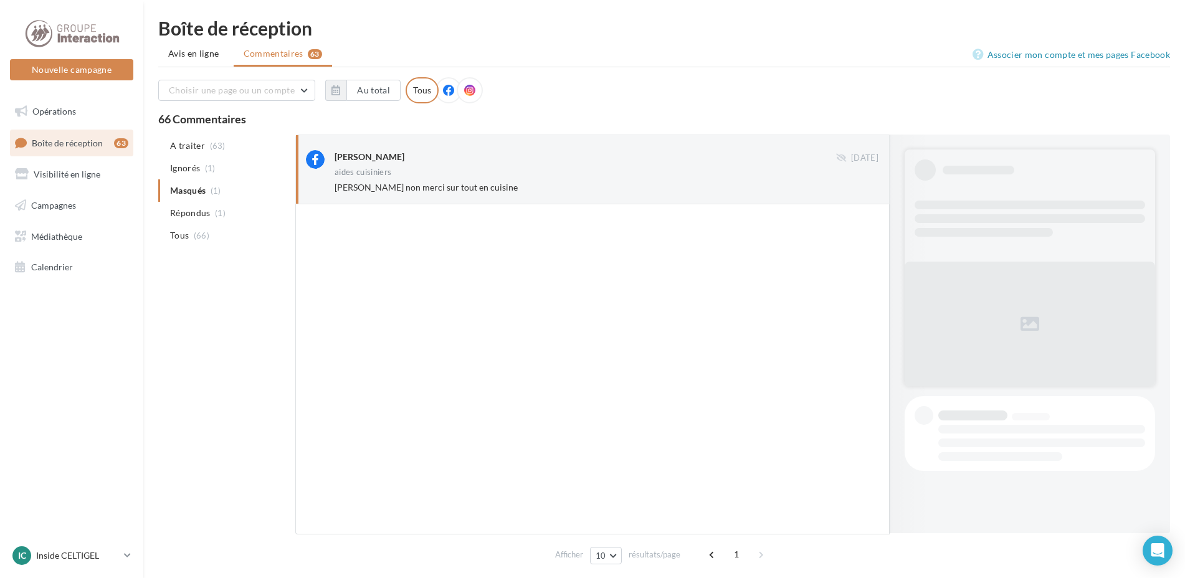
scroll to position [204, 0]
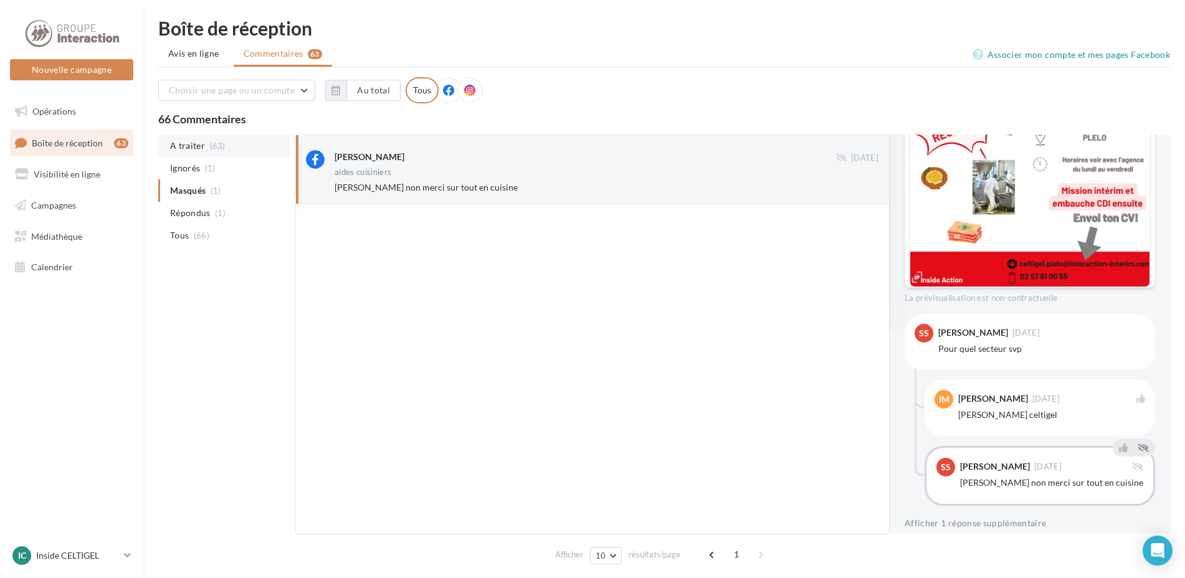
click at [204, 148] on li "A traiter (63)" at bounding box center [224, 146] width 132 height 22
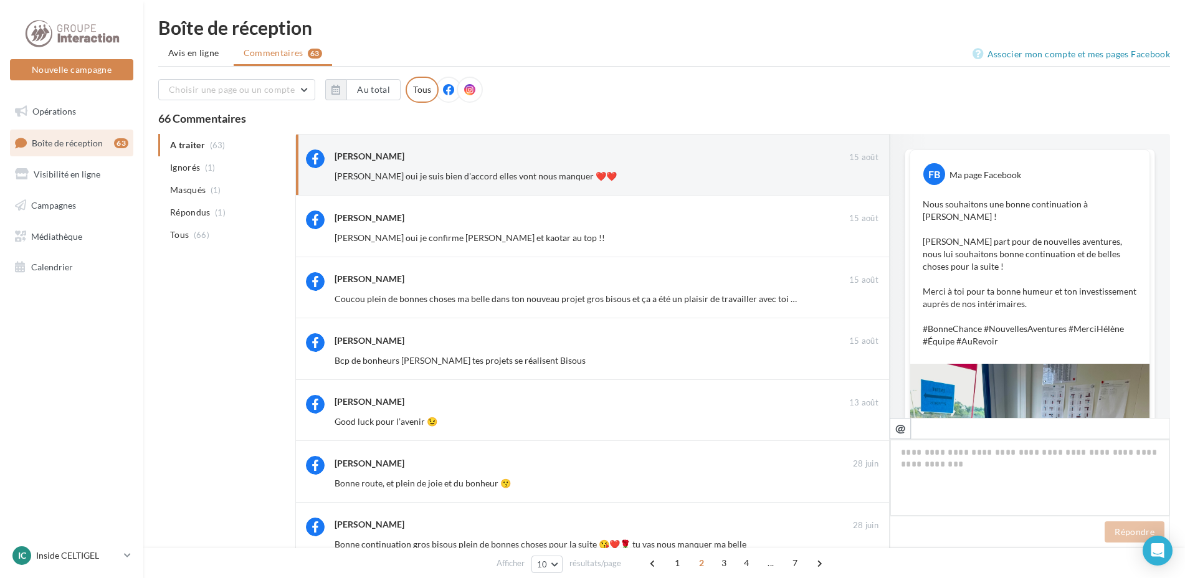
scroll to position [691, 0]
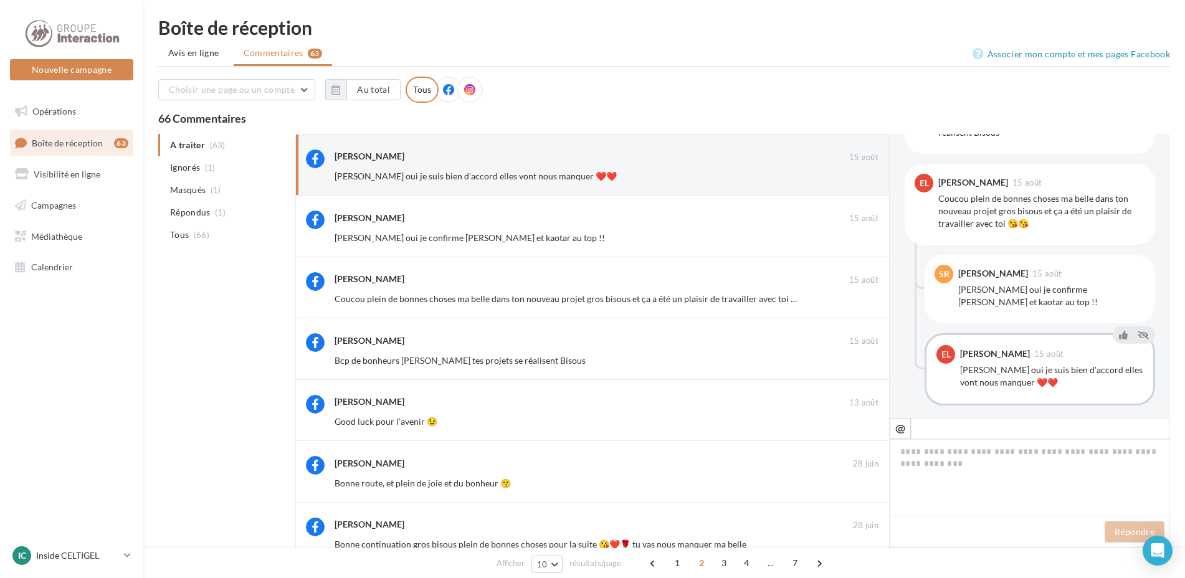
click at [195, 144] on ul "A traiter (63) Ignorés (1) Masqués (1) Répondus (1) Tous (66)" at bounding box center [224, 190] width 132 height 112
click at [197, 51] on span "Avis en ligne" at bounding box center [193, 53] width 51 height 12
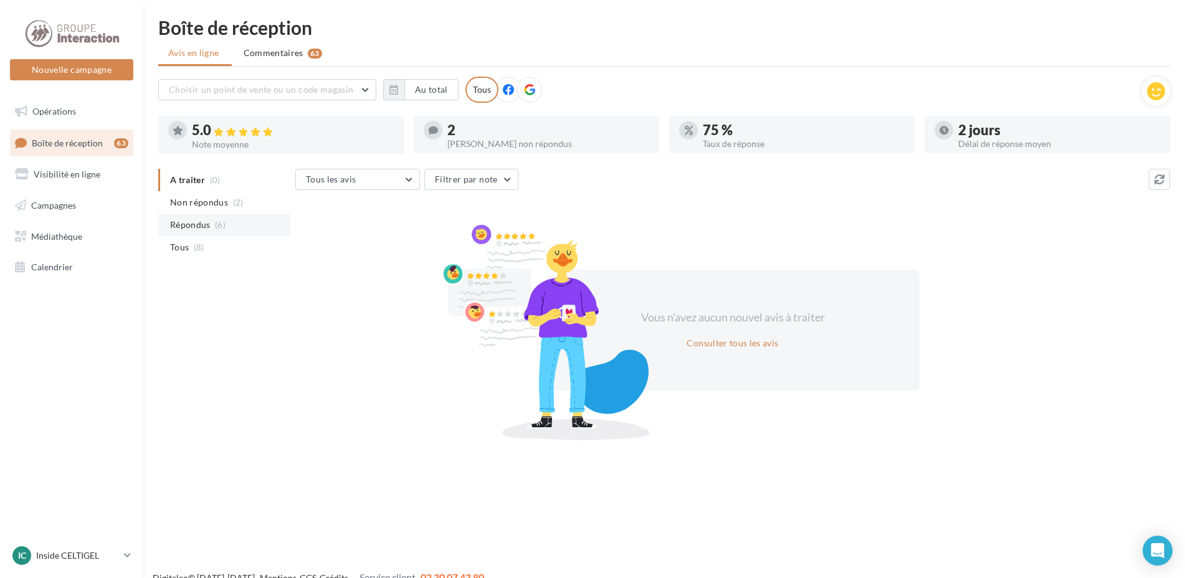
click at [198, 224] on span "Répondus" at bounding box center [190, 225] width 40 height 12
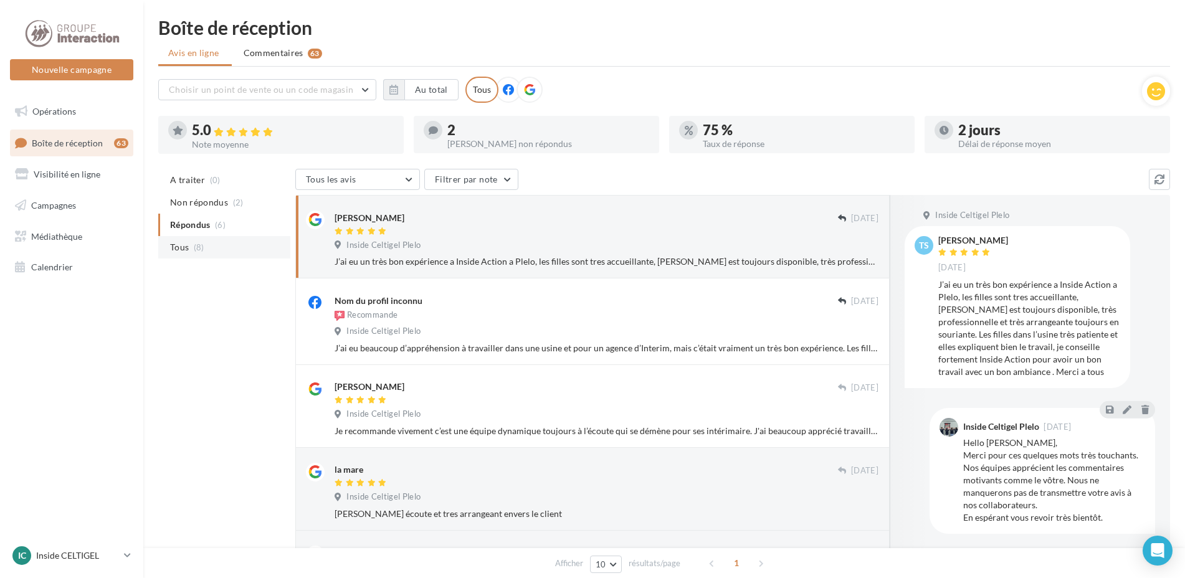
click at [189, 242] on li "Tous (8)" at bounding box center [224, 247] width 132 height 22
click at [290, 55] on span "Commentaires" at bounding box center [274, 53] width 60 height 12
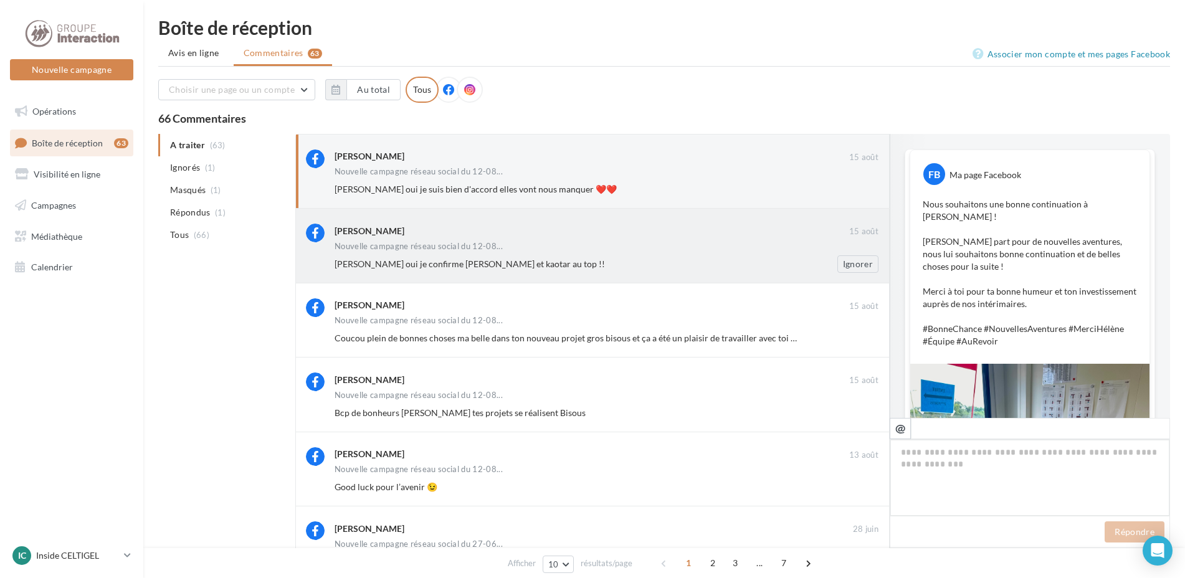
scroll to position [691, 0]
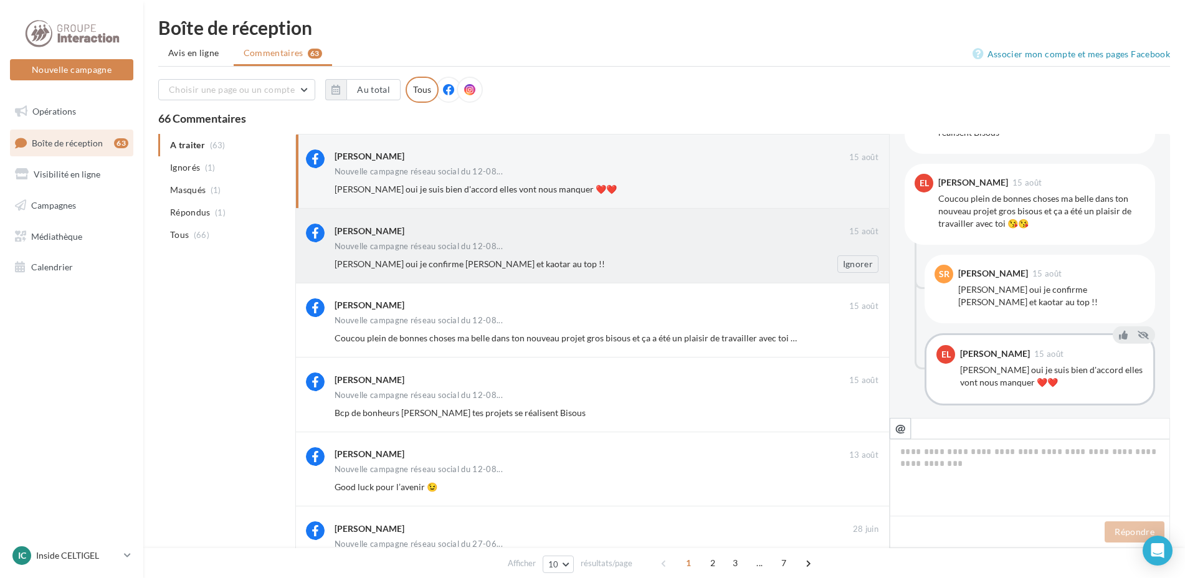
click at [370, 228] on div "Sylvie Requier" at bounding box center [369, 231] width 70 height 12
click at [979, 178] on div "Eugenia Lopes" at bounding box center [973, 182] width 70 height 9
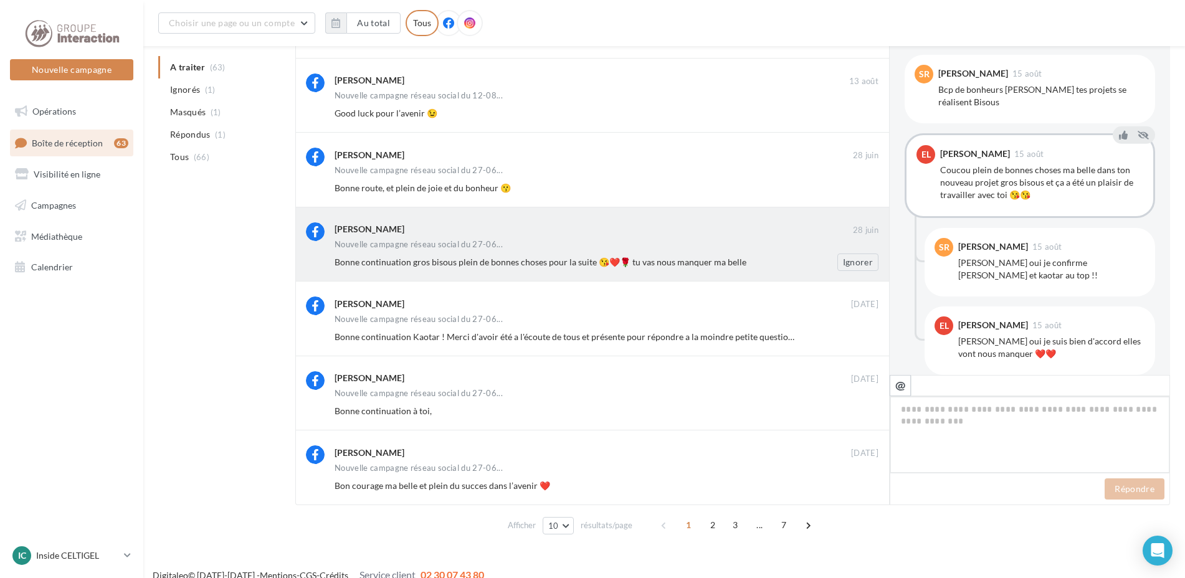
scroll to position [615, 0]
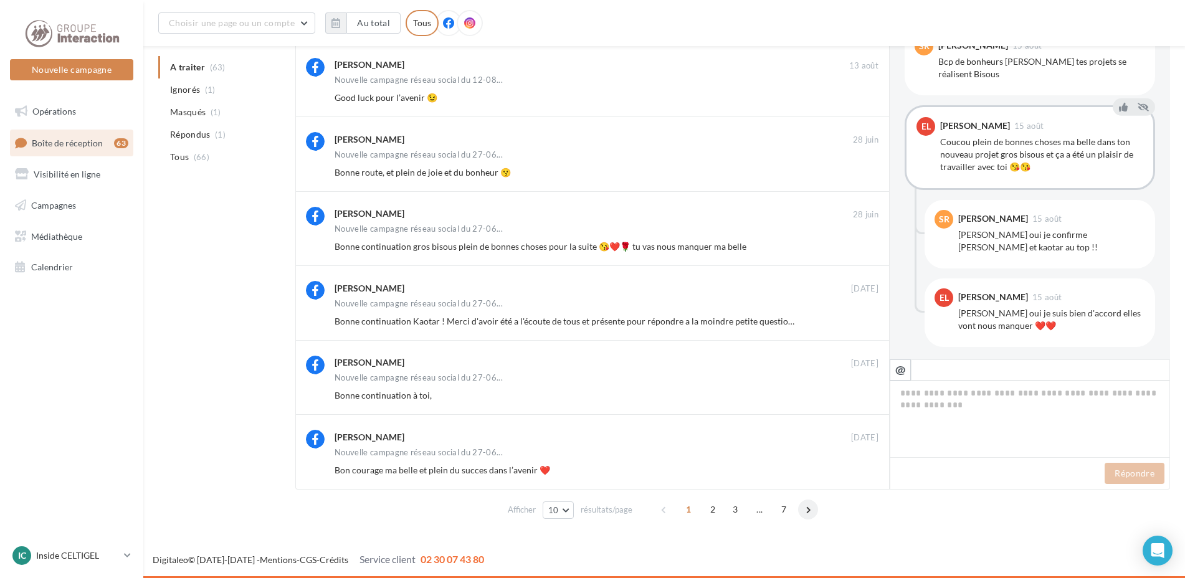
click at [806, 510] on span at bounding box center [808, 510] width 20 height 20
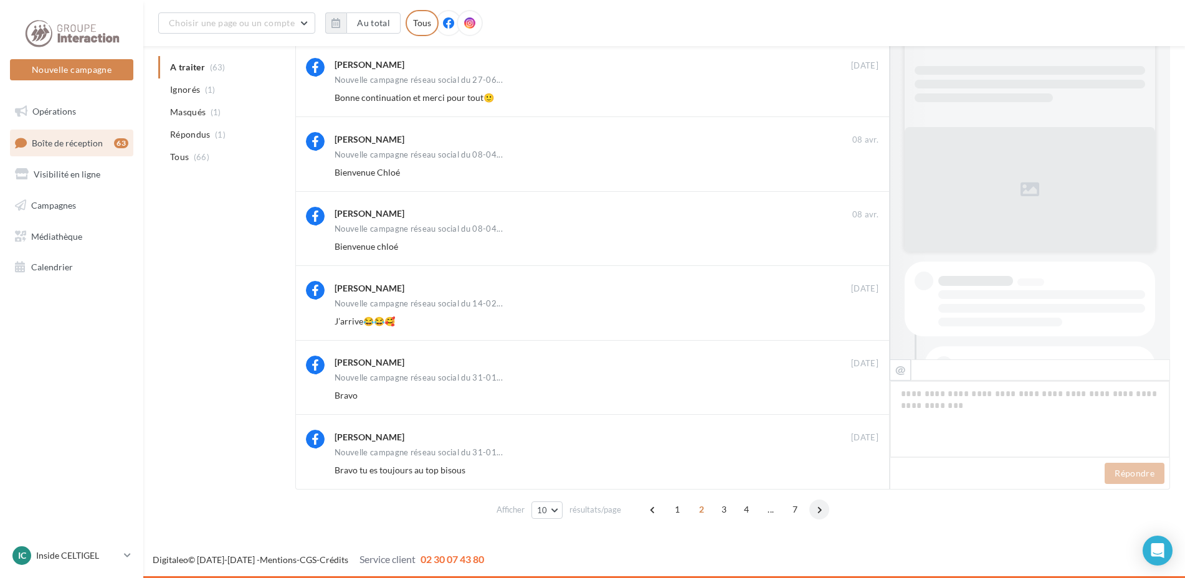
scroll to position [511, 0]
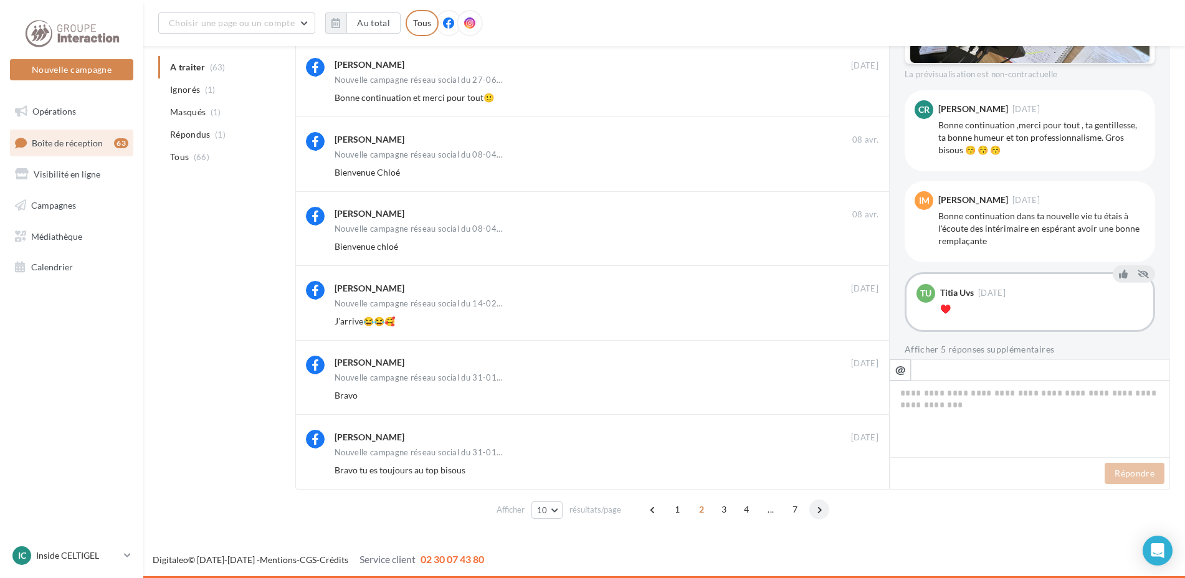
click at [812, 510] on span at bounding box center [819, 510] width 20 height 20
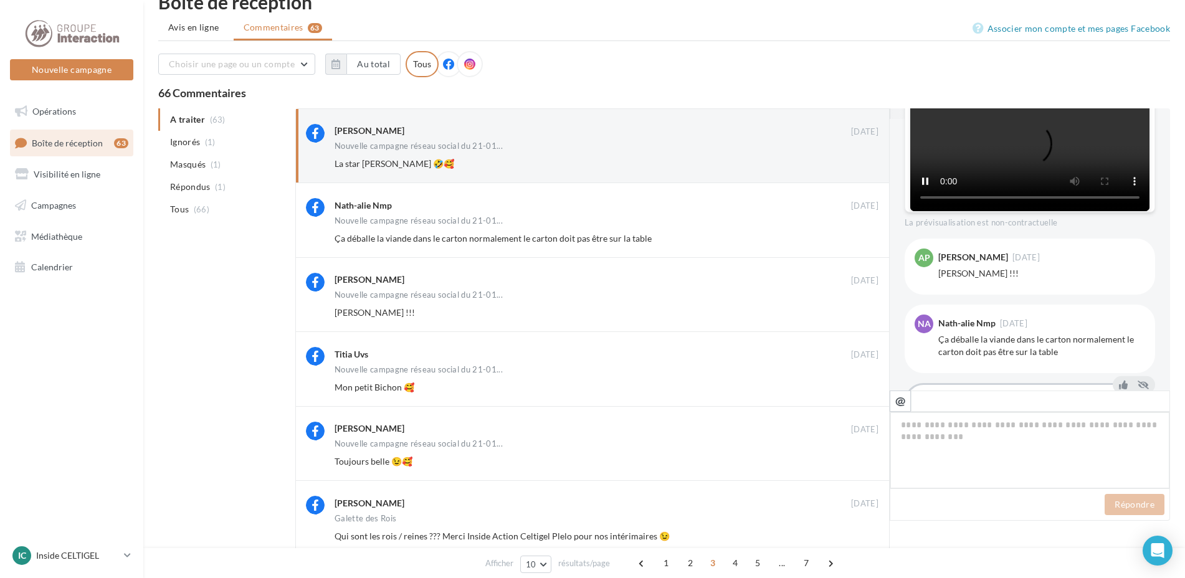
scroll to position [0, 0]
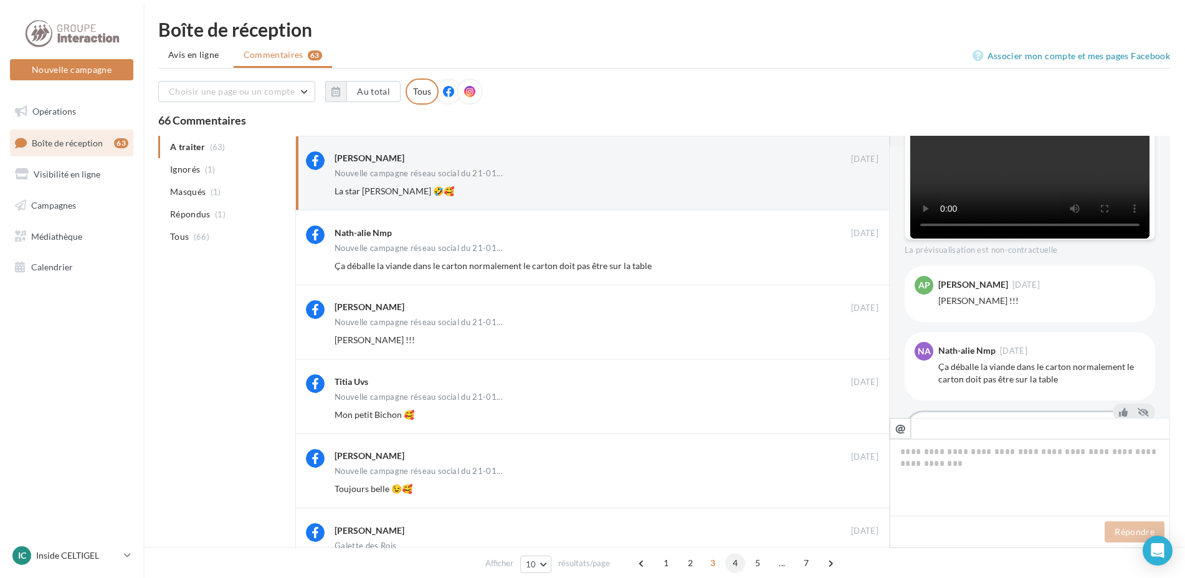
click at [733, 561] on span "4" at bounding box center [735, 563] width 20 height 20
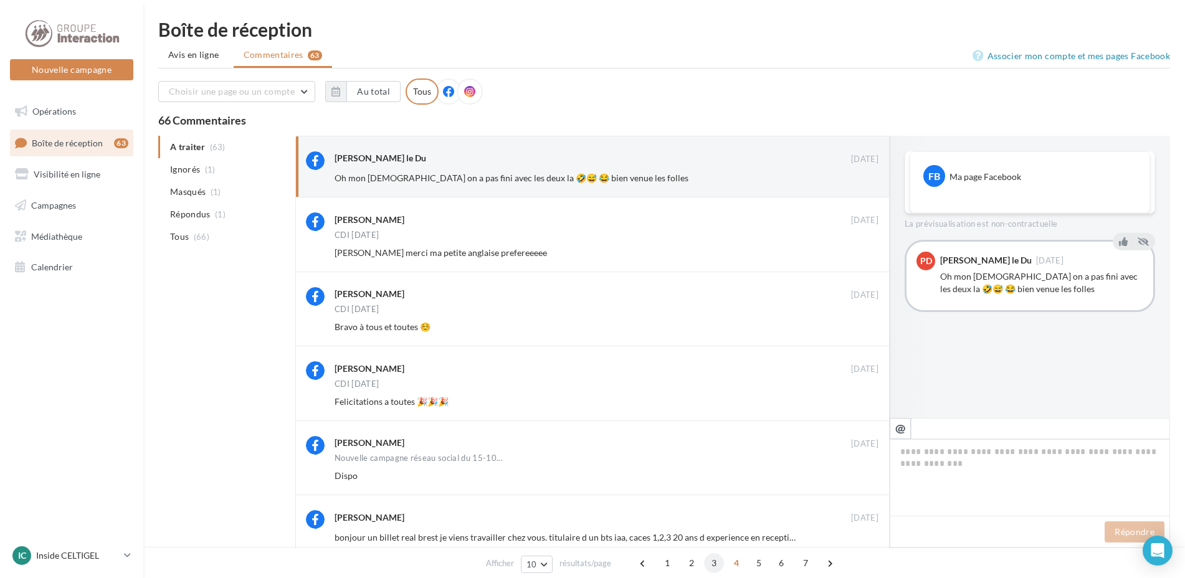
click at [711, 568] on span "3" at bounding box center [714, 563] width 20 height 20
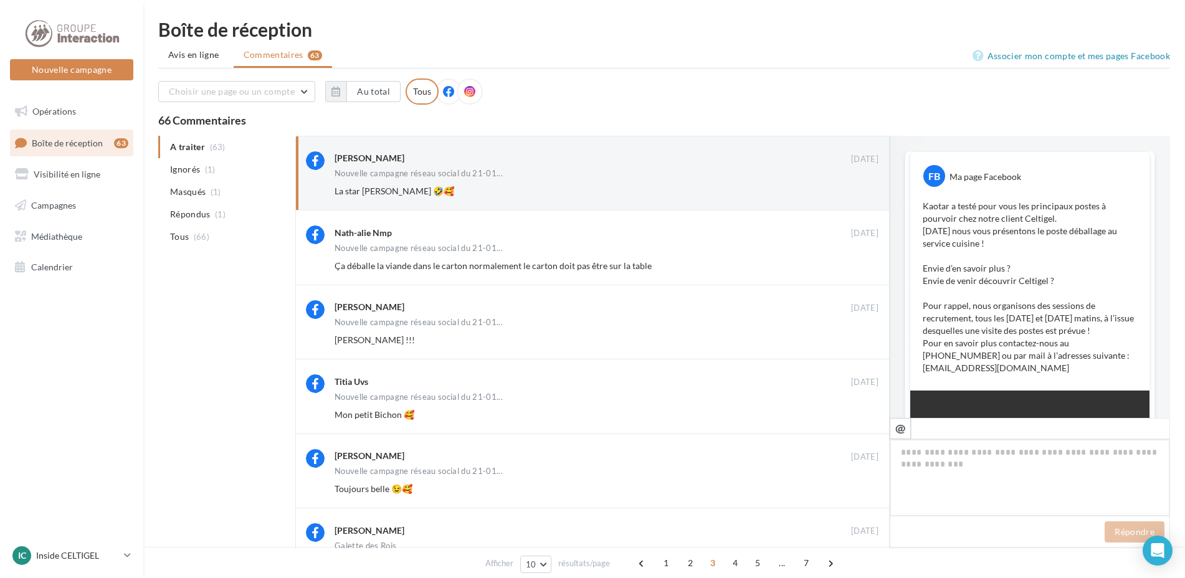
scroll to position [566, 0]
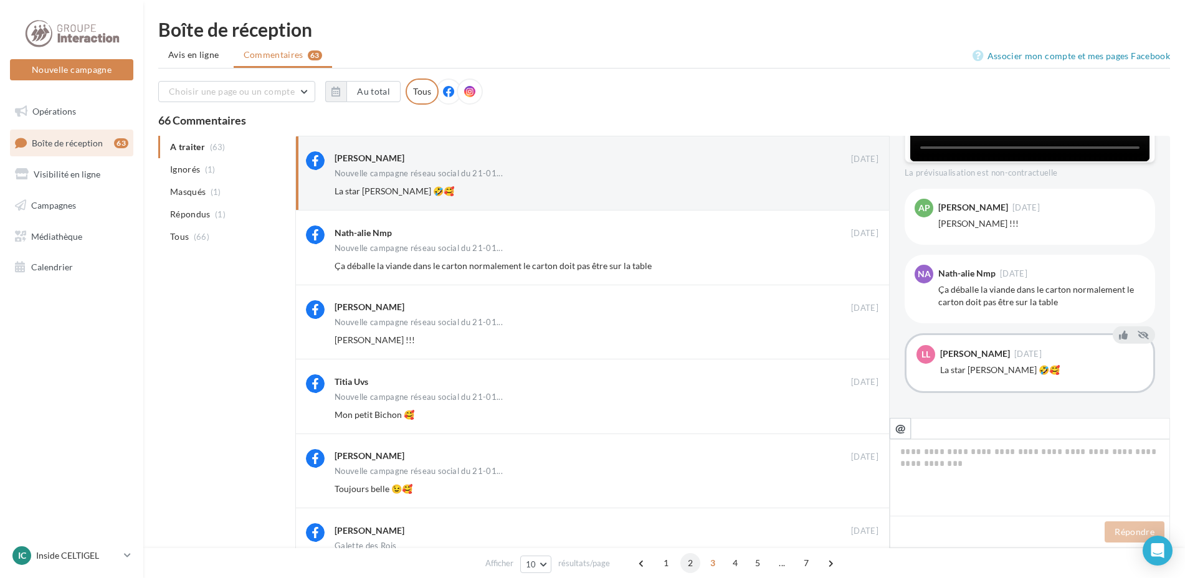
click at [690, 561] on span "2" at bounding box center [690, 563] width 20 height 20
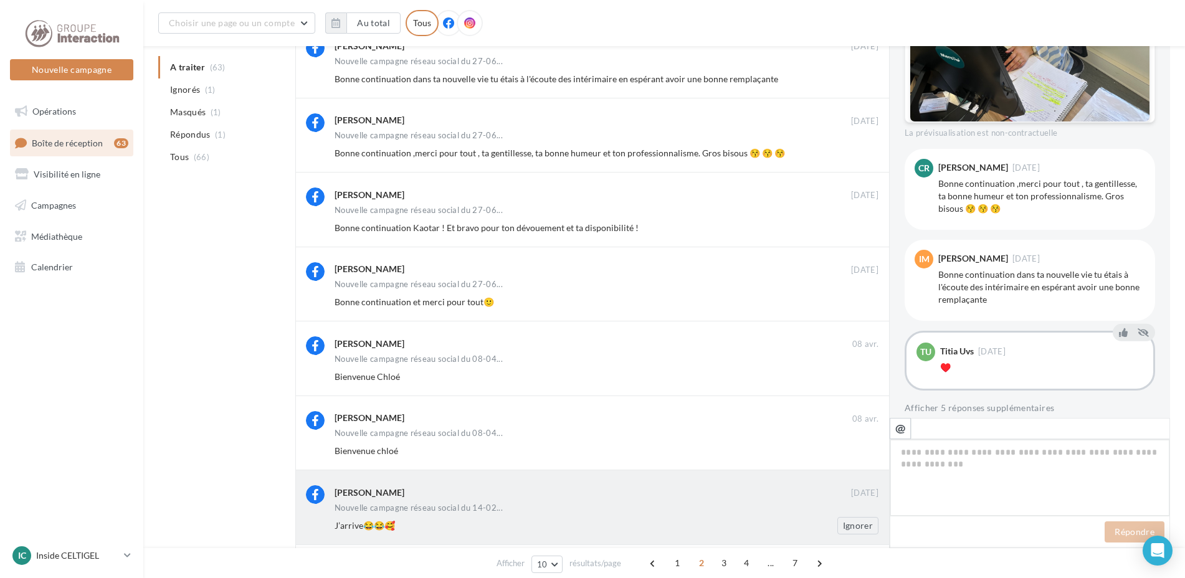
scroll to position [135, 0]
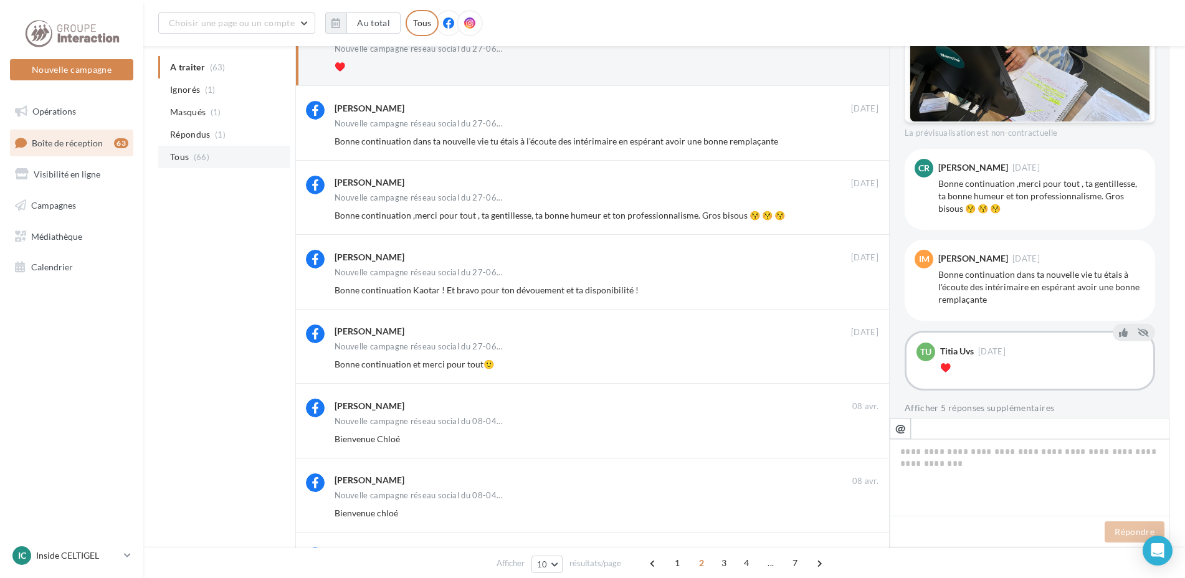
click at [188, 159] on span "Tous" at bounding box center [179, 157] width 19 height 12
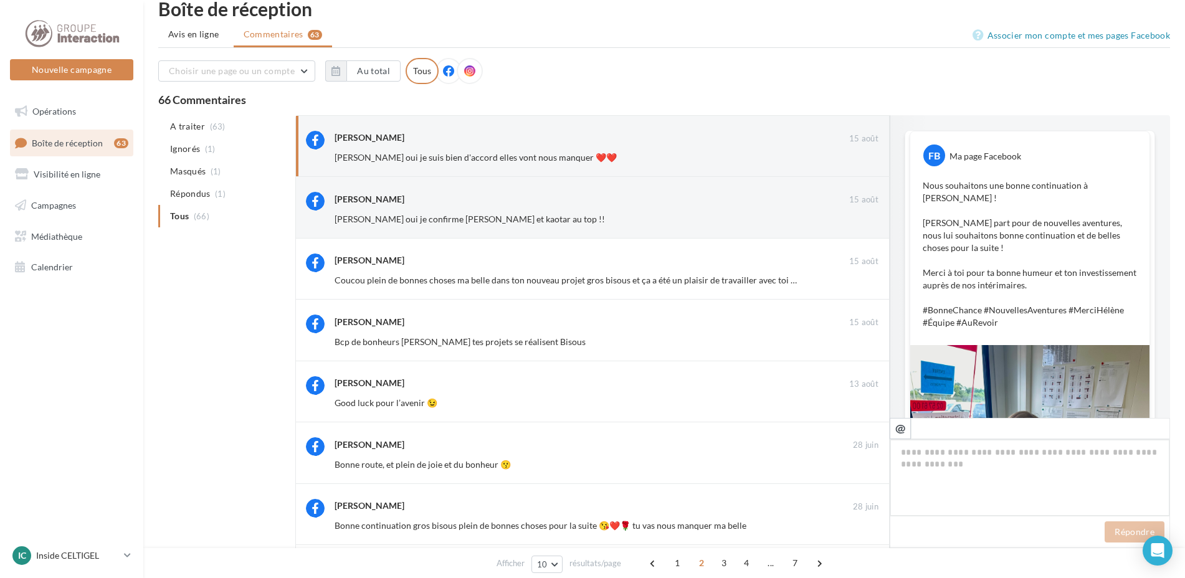
scroll to position [672, 0]
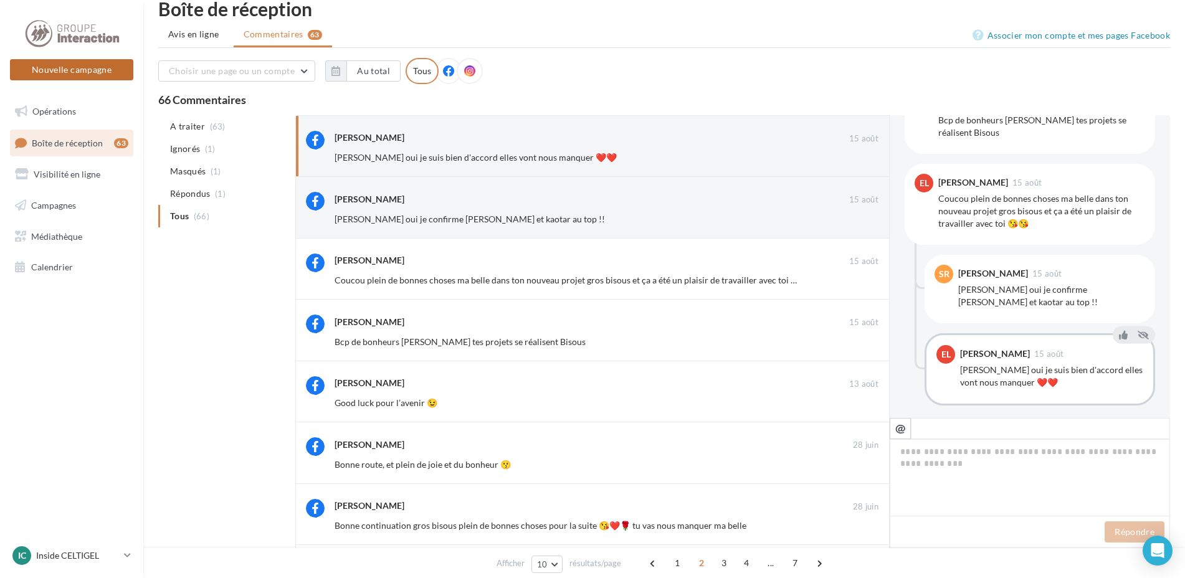
click at [70, 69] on button "Nouvelle campagne" at bounding box center [71, 69] width 123 height 21
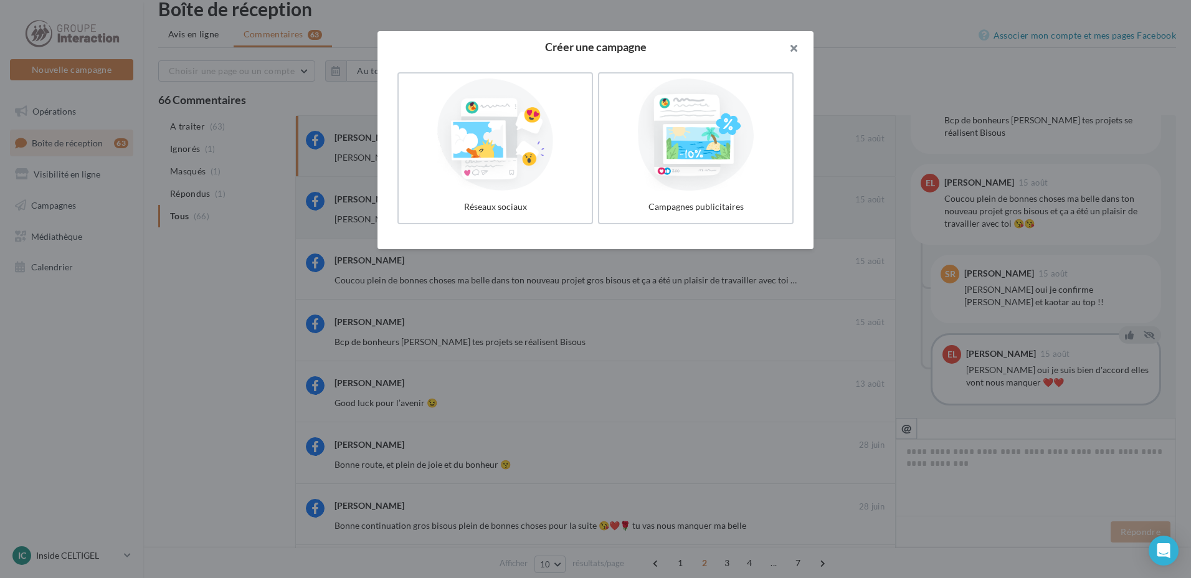
click at [796, 50] on button "button" at bounding box center [789, 49] width 50 height 37
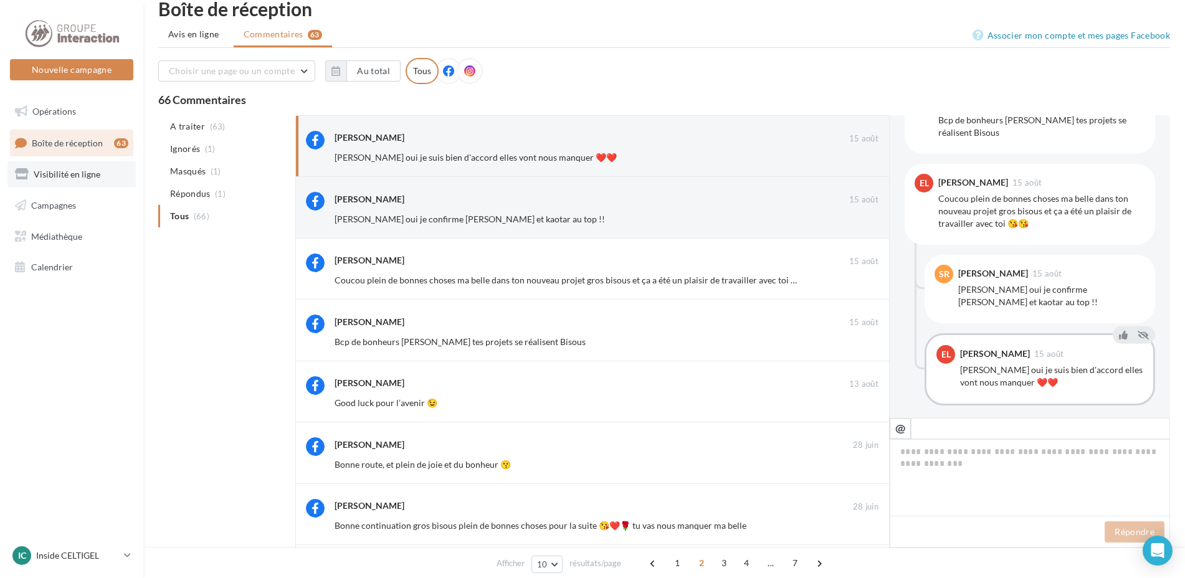
click at [74, 178] on span "Visibilité en ligne" at bounding box center [67, 174] width 67 height 11
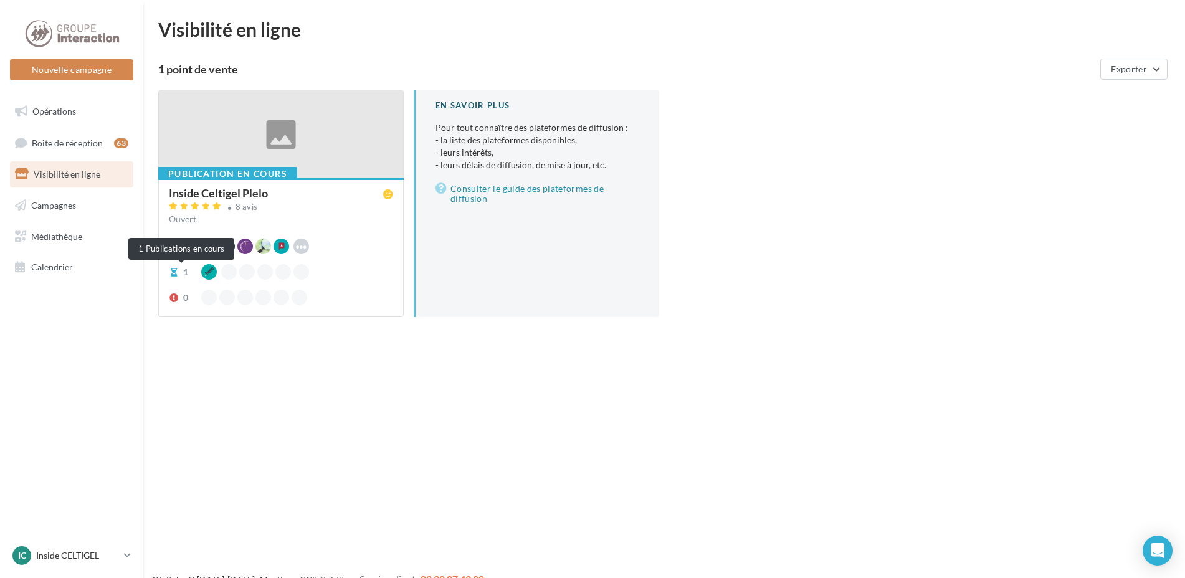
click at [176, 272] on icon at bounding box center [174, 272] width 10 height 9
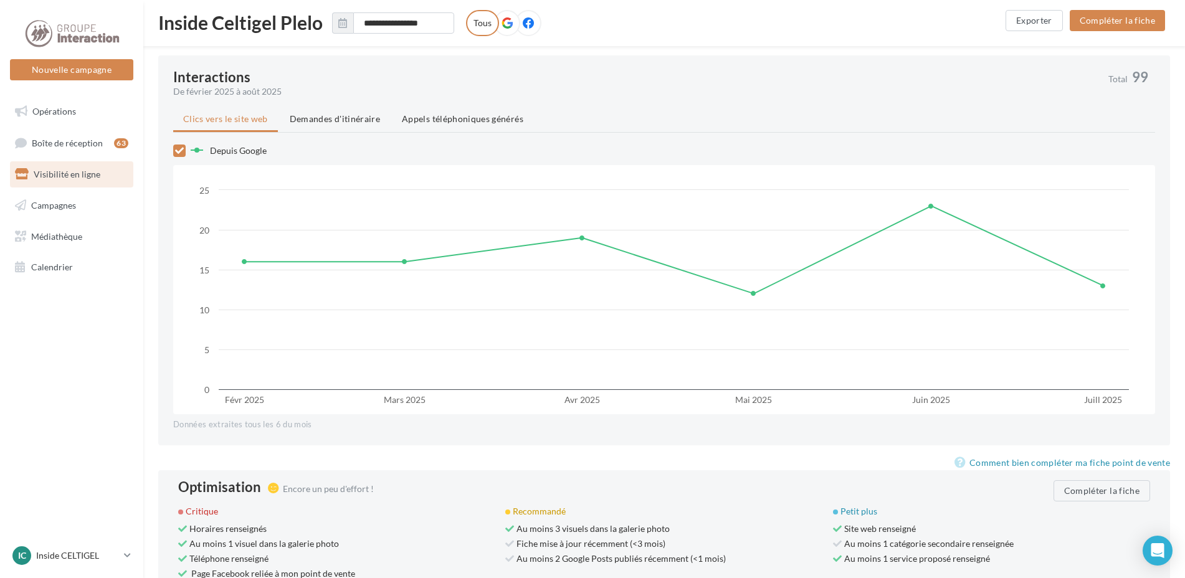
scroll to position [1065, 0]
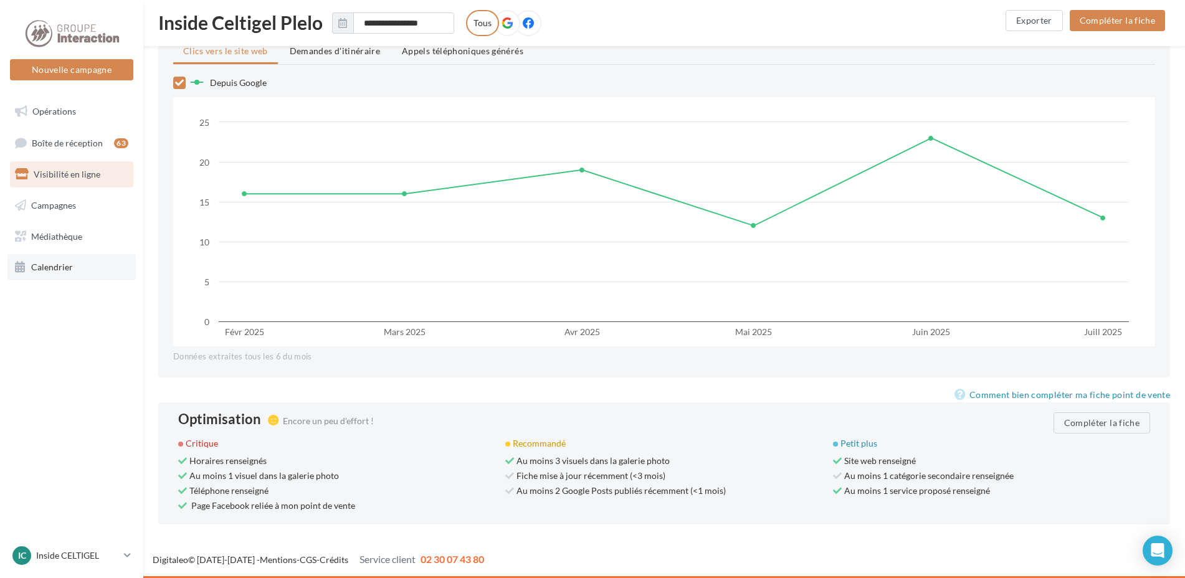
click at [59, 270] on span "Calendrier" at bounding box center [52, 267] width 42 height 11
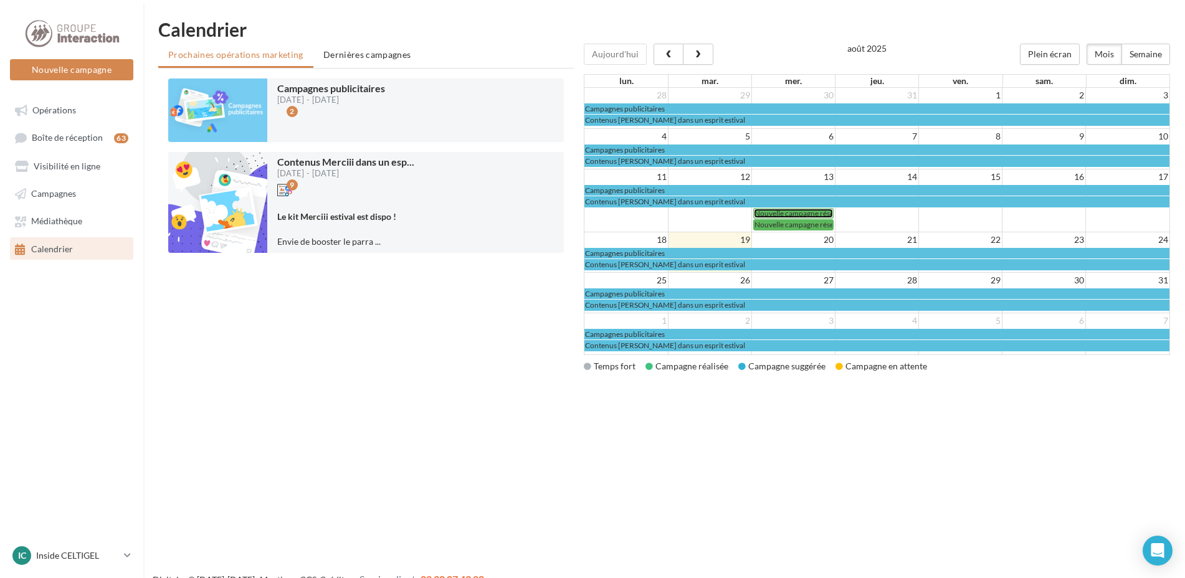
click at [793, 212] on span "Nouvelle campagne réseau social du [DATE] 12:50" at bounding box center [835, 213] width 163 height 9
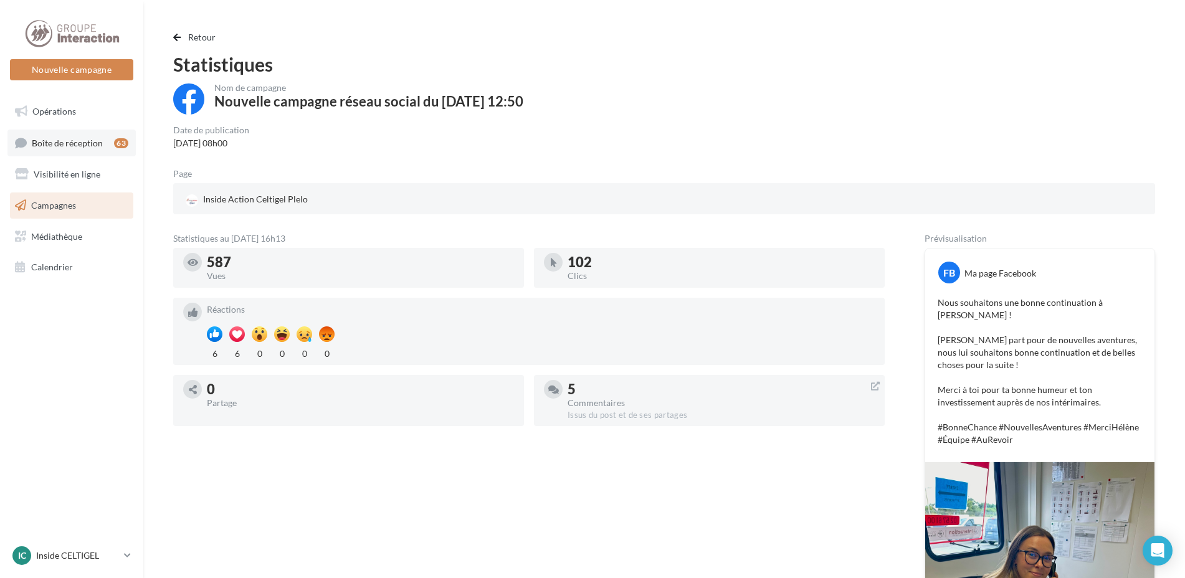
click at [77, 145] on span "Boîte de réception" at bounding box center [67, 142] width 71 height 11
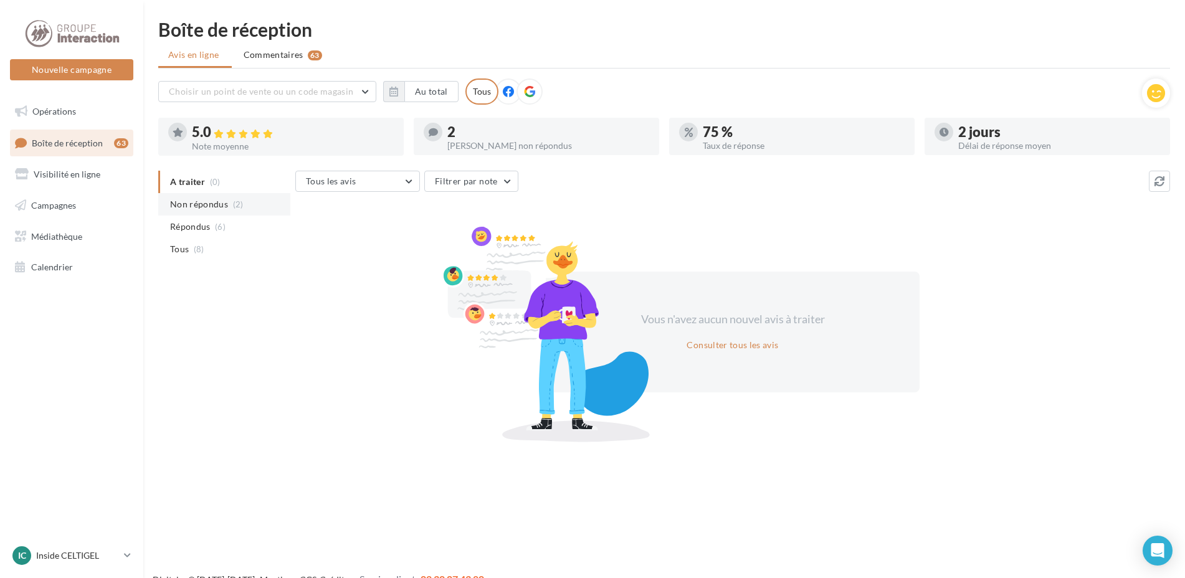
click at [219, 208] on span "Non répondus" at bounding box center [199, 204] width 58 height 12
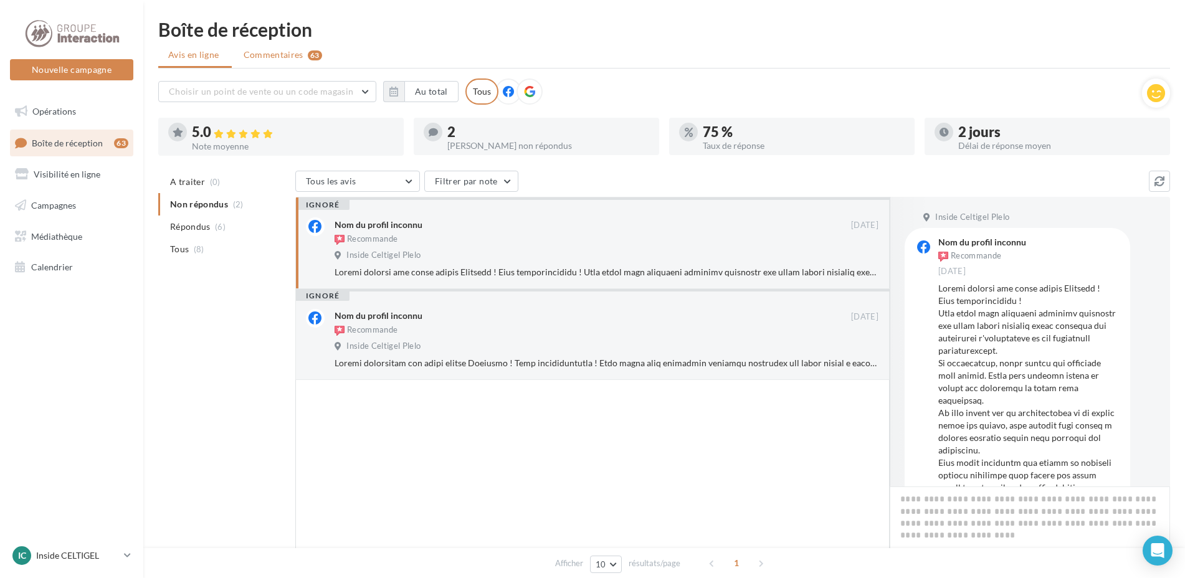
click at [268, 57] on span "Commentaires" at bounding box center [274, 55] width 60 height 12
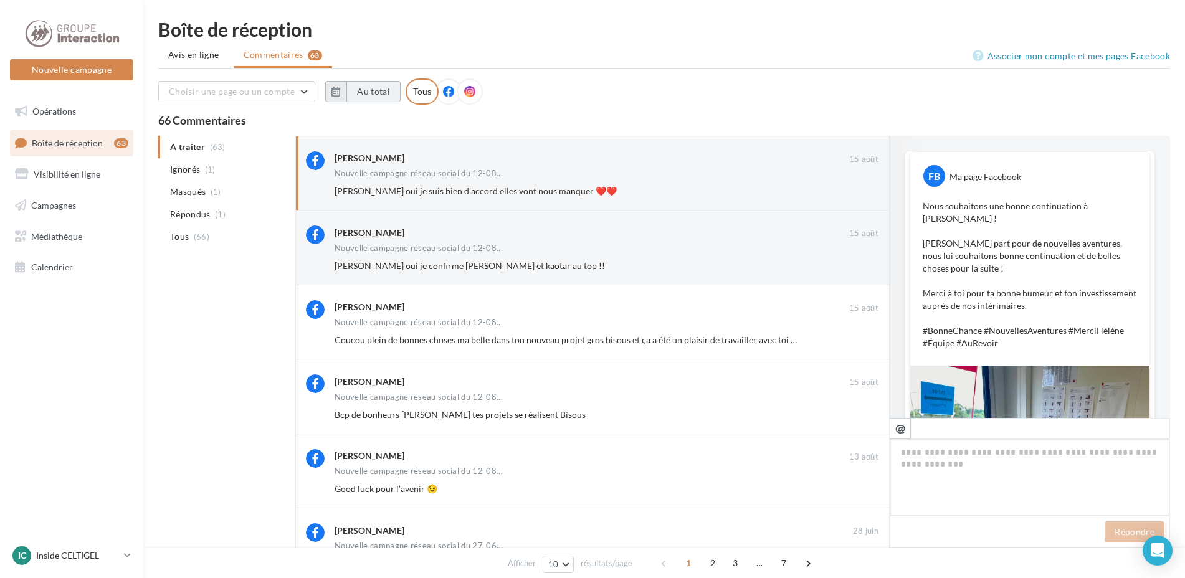
scroll to position [693, 0]
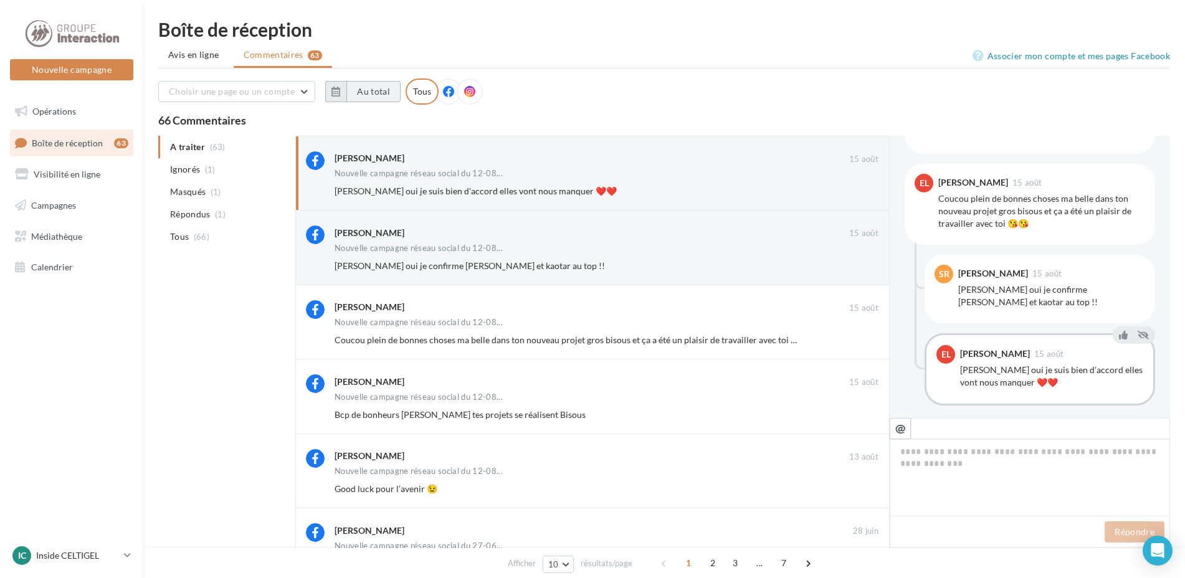
click at [364, 93] on button "Au total" at bounding box center [373, 91] width 54 height 21
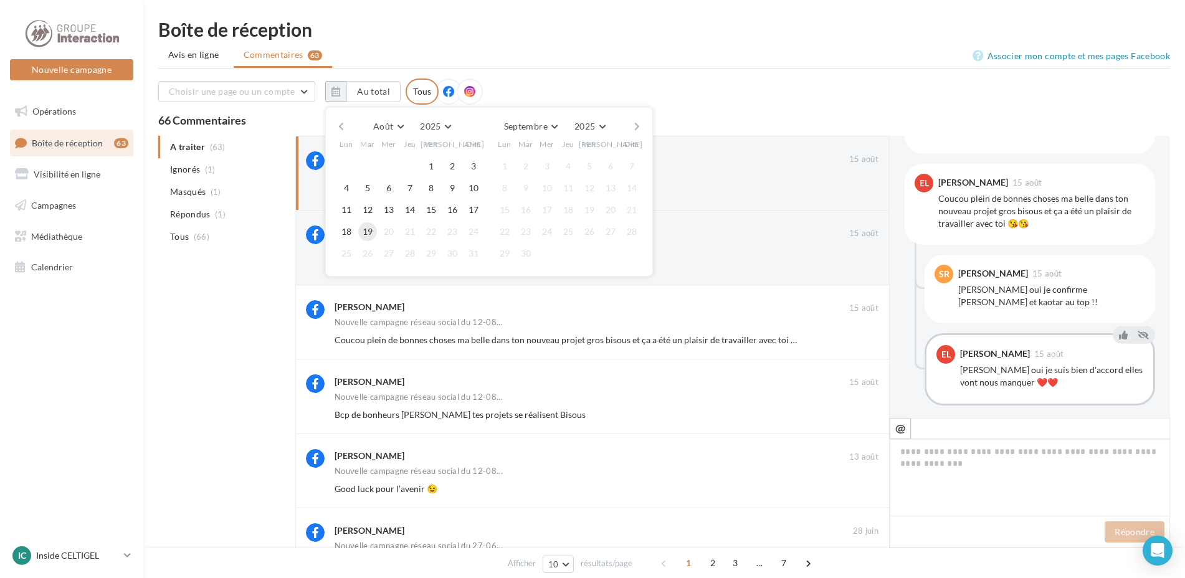
click at [367, 232] on button "19" at bounding box center [367, 231] width 19 height 19
click at [690, 90] on div "Choisir une page ou un compte Inside Action Celtigel Plelo (Plélo) Au total Aoû…" at bounding box center [664, 96] width 1012 height 36
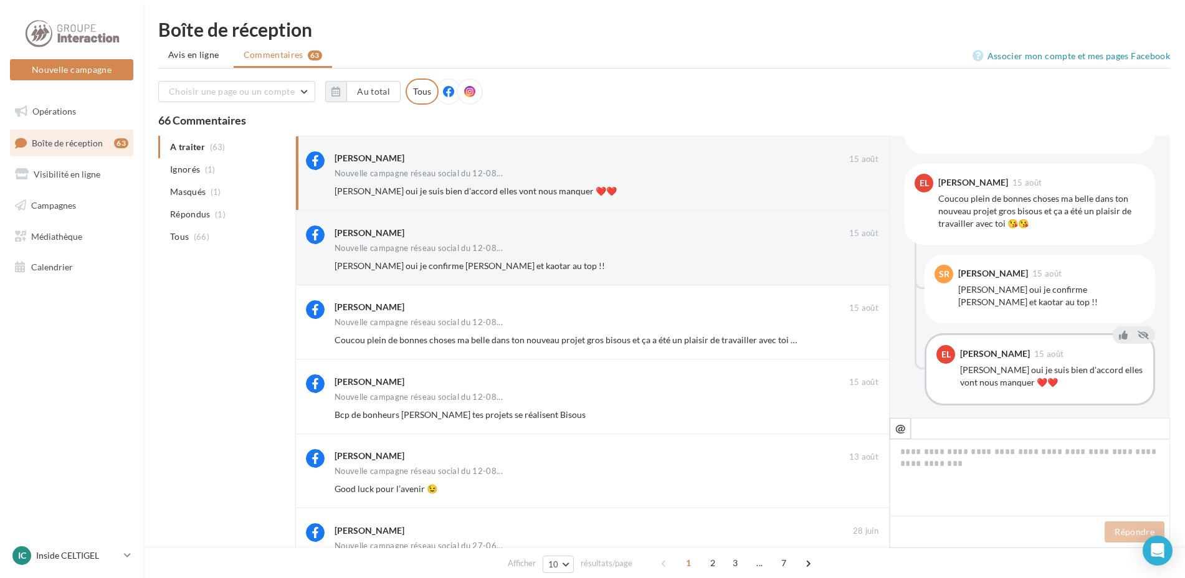
click at [472, 93] on div at bounding box center [470, 91] width 26 height 26
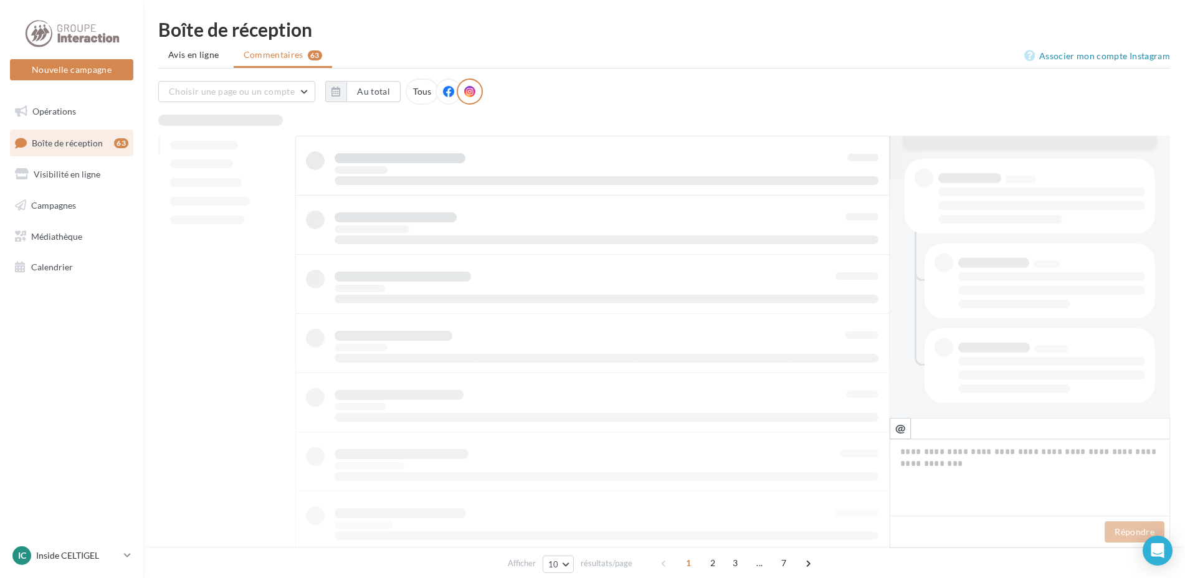
scroll to position [239, 0]
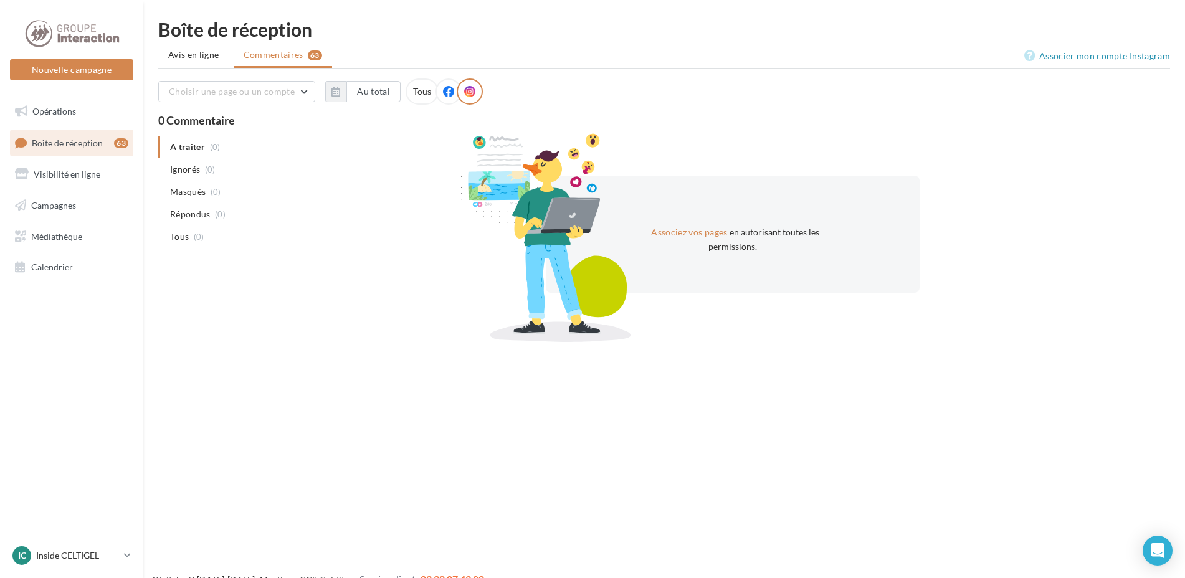
click at [445, 91] on icon at bounding box center [448, 91] width 11 height 11
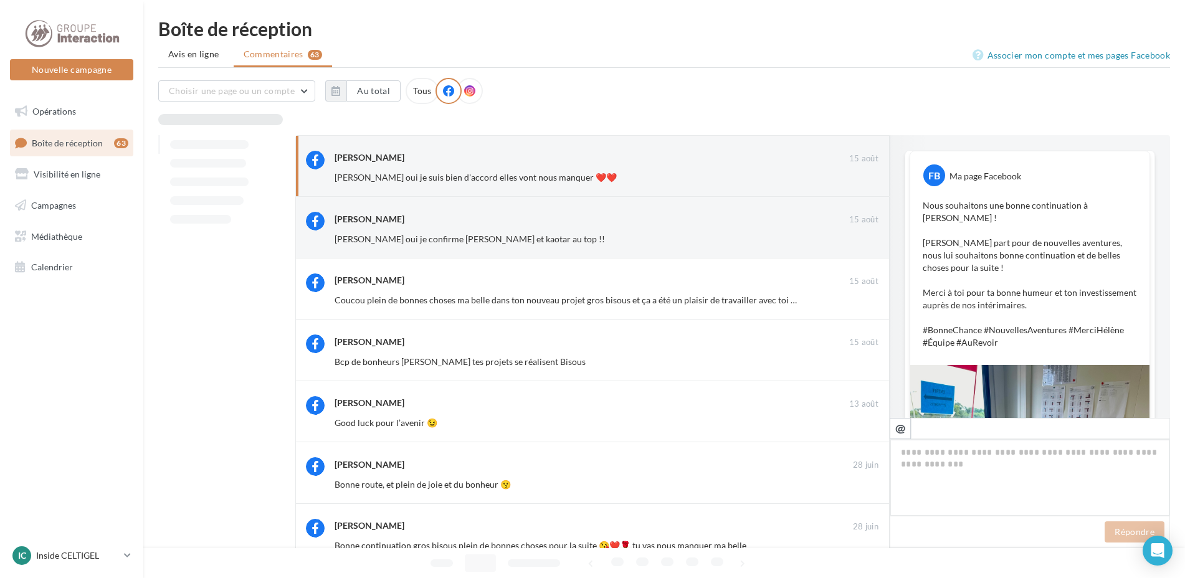
scroll to position [692, 0]
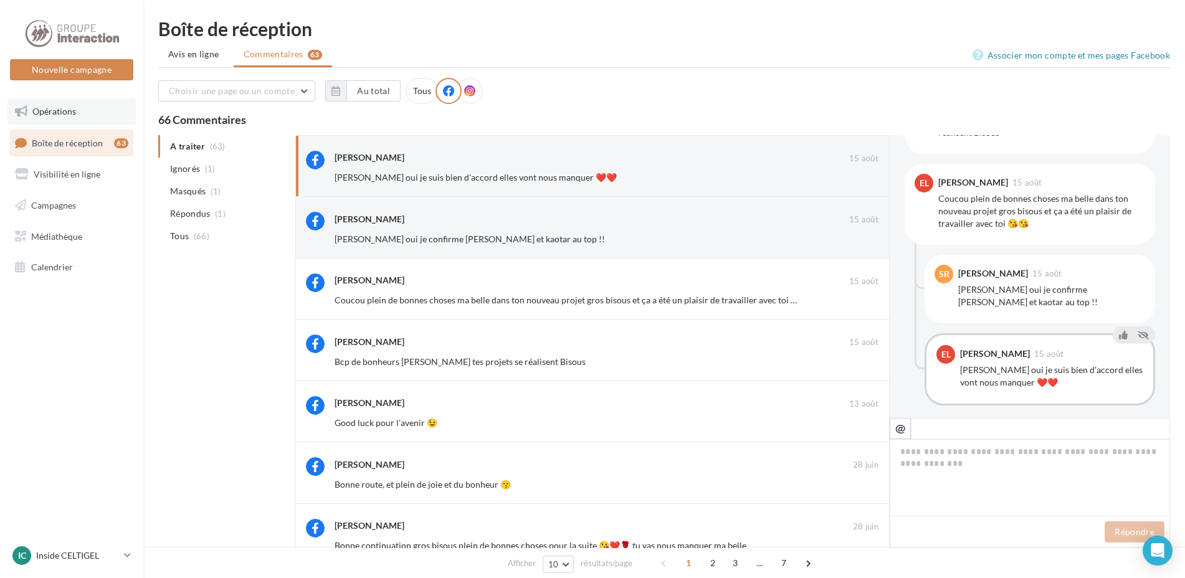
click at [60, 119] on link "Opérations" at bounding box center [71, 111] width 128 height 26
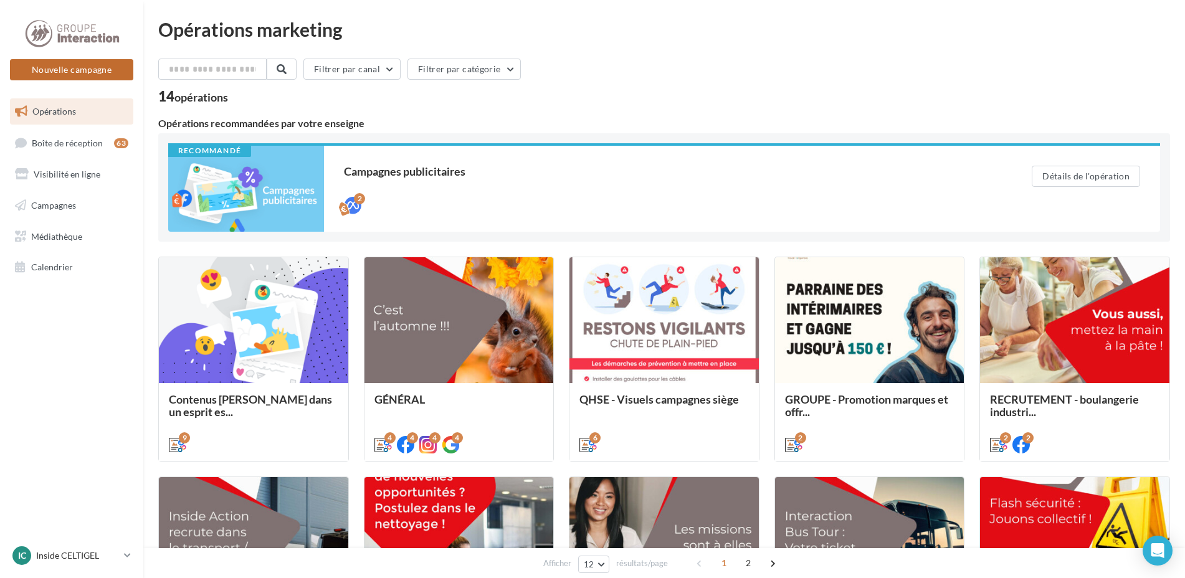
click at [95, 70] on button "Nouvelle campagne" at bounding box center [71, 69] width 123 height 21
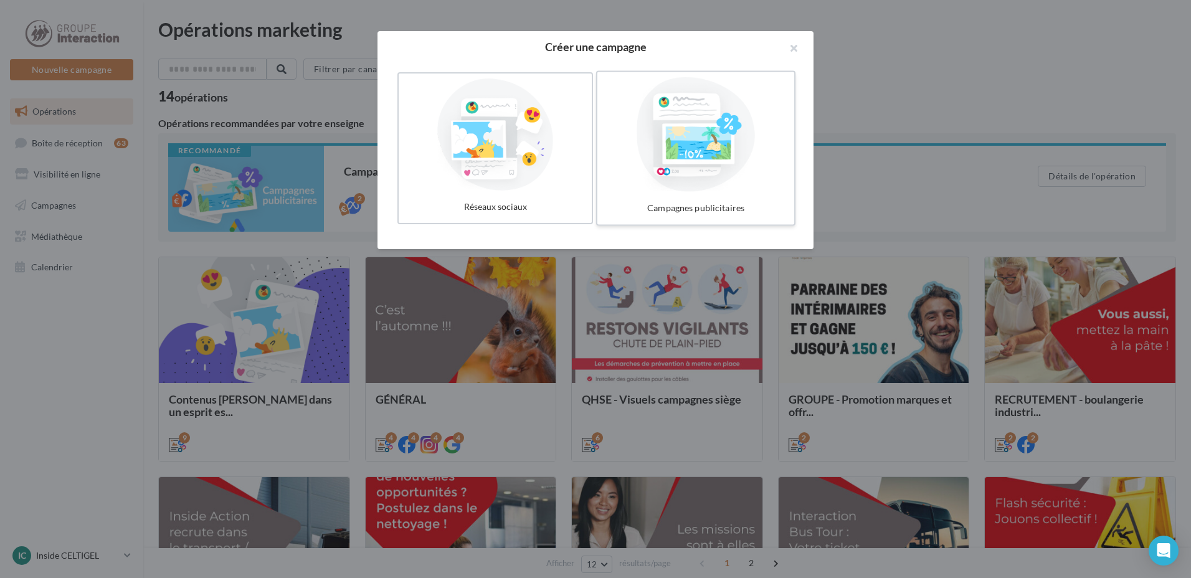
click at [678, 154] on div at bounding box center [695, 134] width 187 height 115
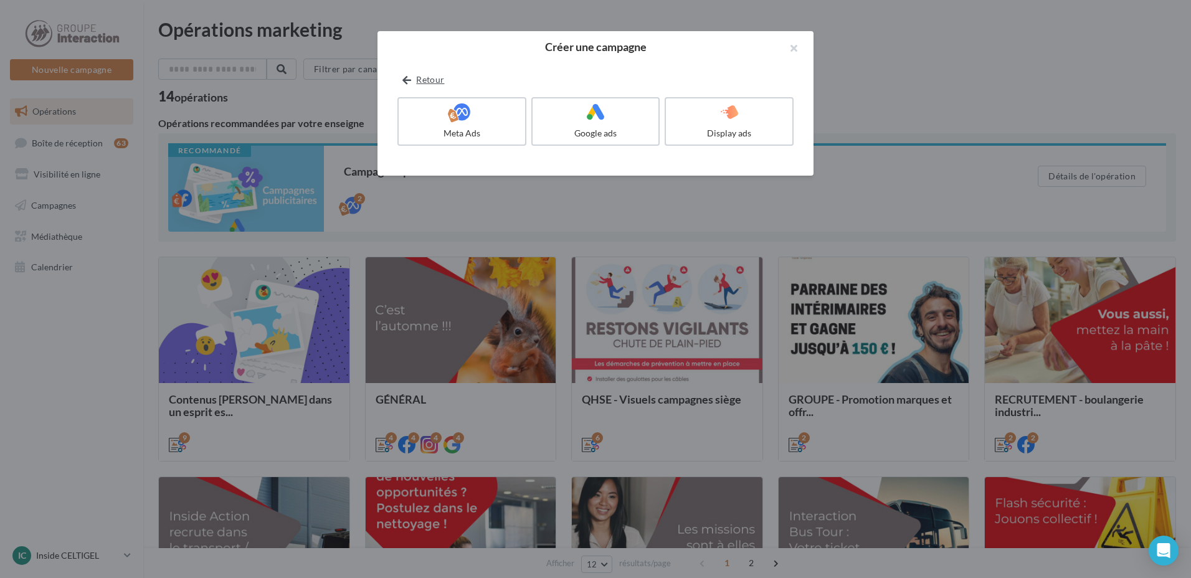
click at [415, 79] on button "Retour" at bounding box center [423, 79] width 52 height 15
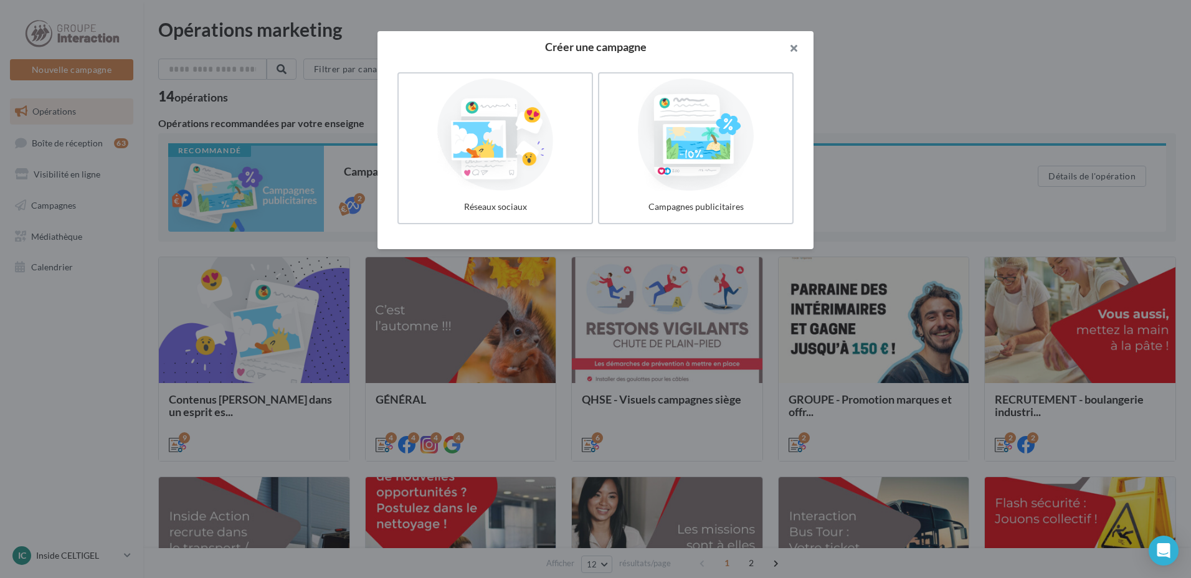
click at [803, 47] on button "button" at bounding box center [789, 49] width 50 height 37
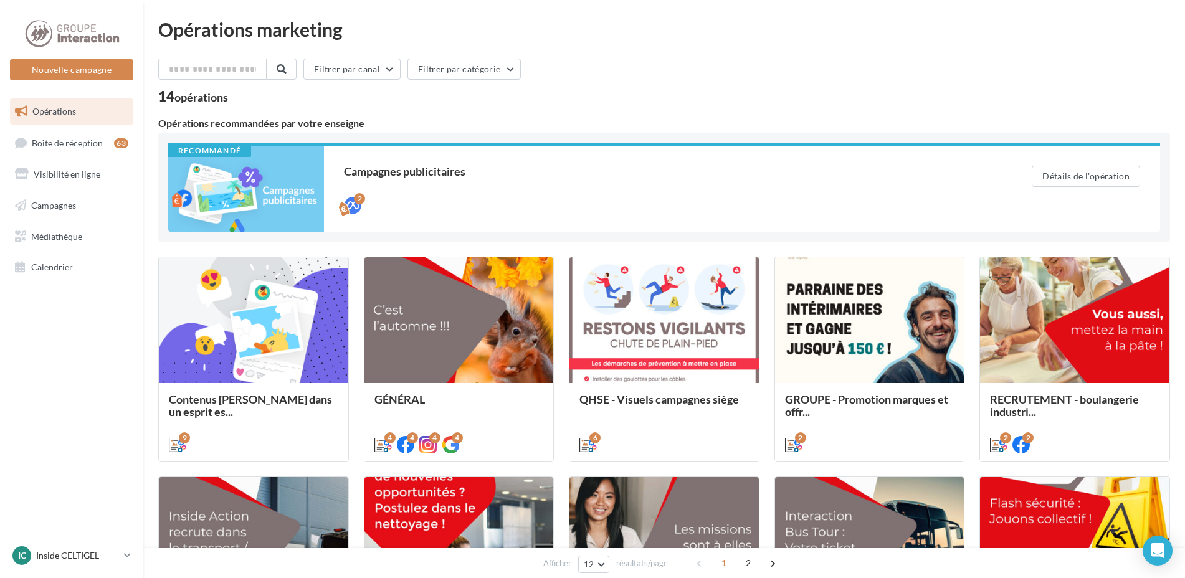
click at [795, 47] on div "Opérations marketing Filtrer par canal Filtrer par catégorie 14 opérations Opér…" at bounding box center [664, 480] width 1012 height 921
click at [70, 205] on span "Campagnes" at bounding box center [53, 205] width 45 height 11
